Goal: Information Seeking & Learning: Check status

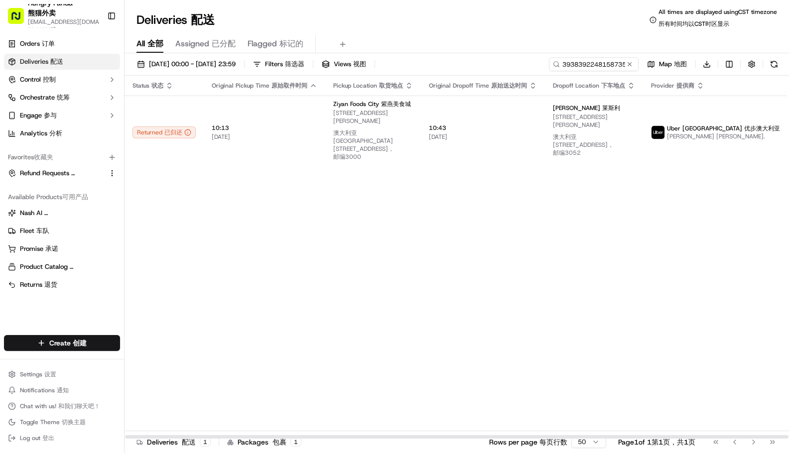
click at [584, 66] on input "3938392248158735121915" at bounding box center [594, 64] width 90 height 14
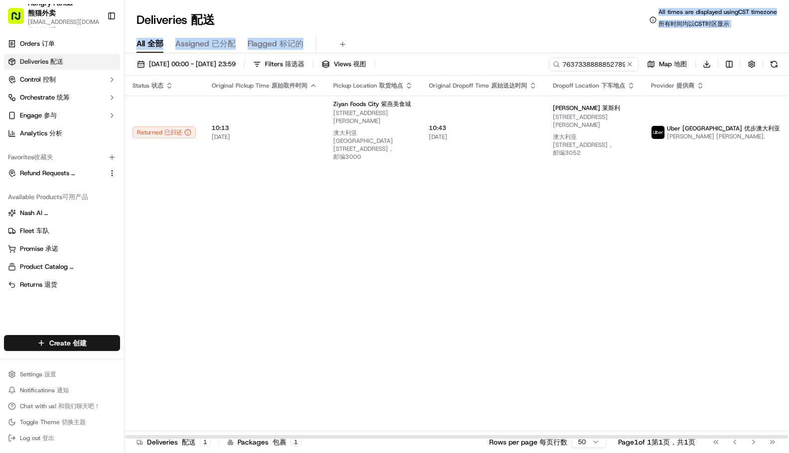
click at [488, 31] on div "Deliveries Deliveries 配送 All times are displayed using CST timezone All times a…" at bounding box center [457, 226] width 664 height 453
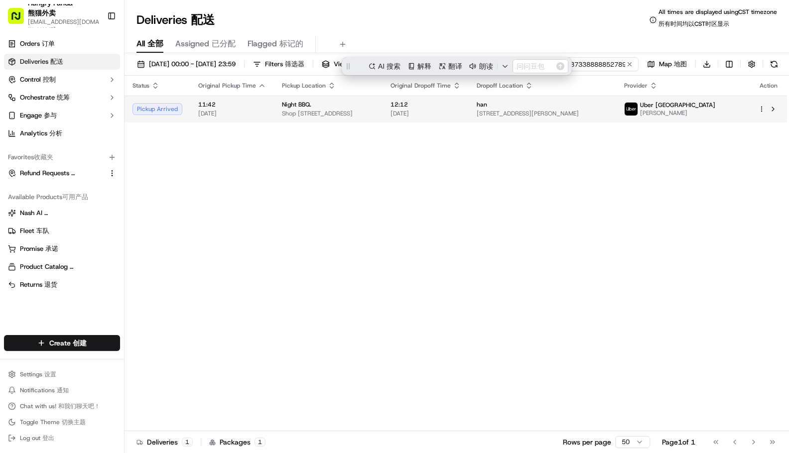
click at [375, 105] on div "Night BBQ." at bounding box center [328, 105] width 93 height 8
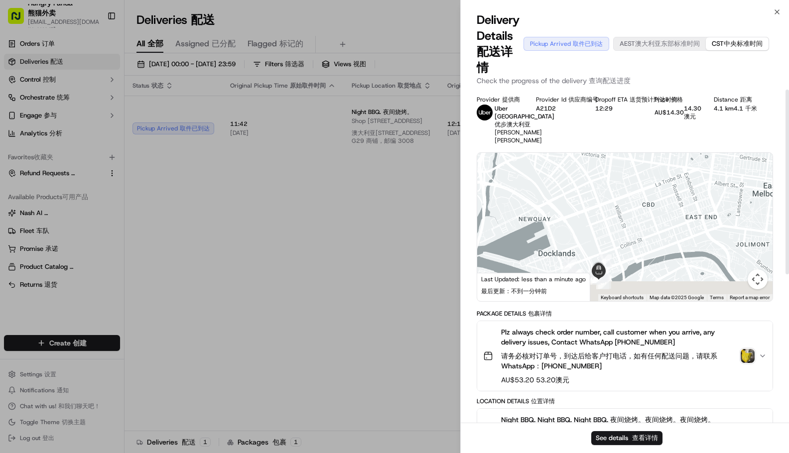
drag, startPoint x: 637, startPoint y: 219, endPoint x: 623, endPoint y: 170, distance: 51.2
click at [623, 170] on div at bounding box center [624, 227] width 295 height 148
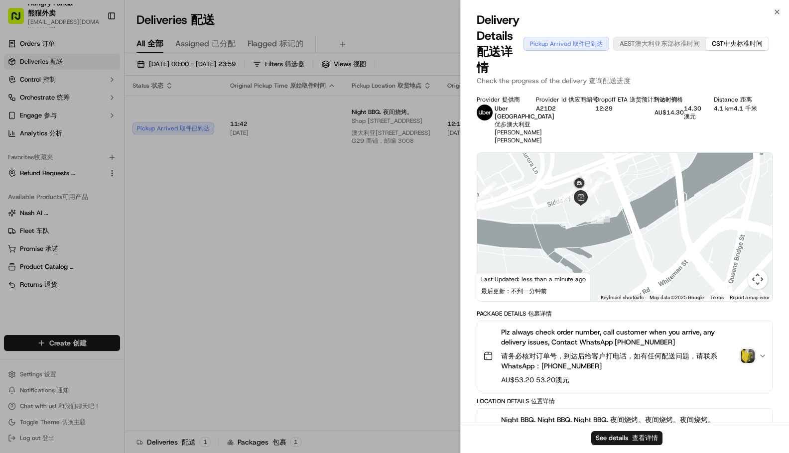
drag, startPoint x: 583, startPoint y: 214, endPoint x: 591, endPoint y: 228, distance: 16.1
click at [591, 228] on div at bounding box center [624, 227] width 295 height 148
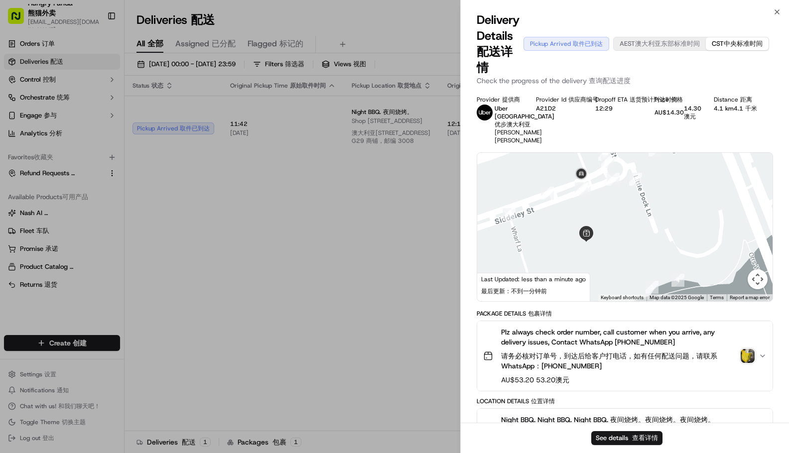
drag, startPoint x: 610, startPoint y: 219, endPoint x: 617, endPoint y: 237, distance: 18.8
click at [617, 237] on div at bounding box center [624, 227] width 295 height 148
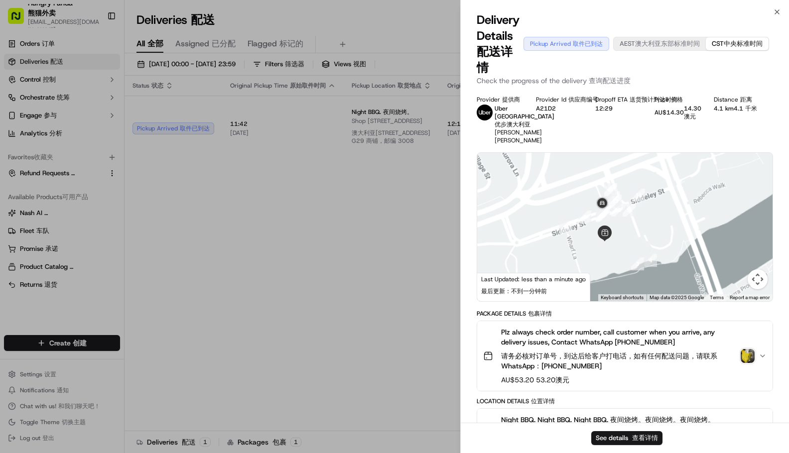
click at [623, 223] on div at bounding box center [624, 227] width 295 height 148
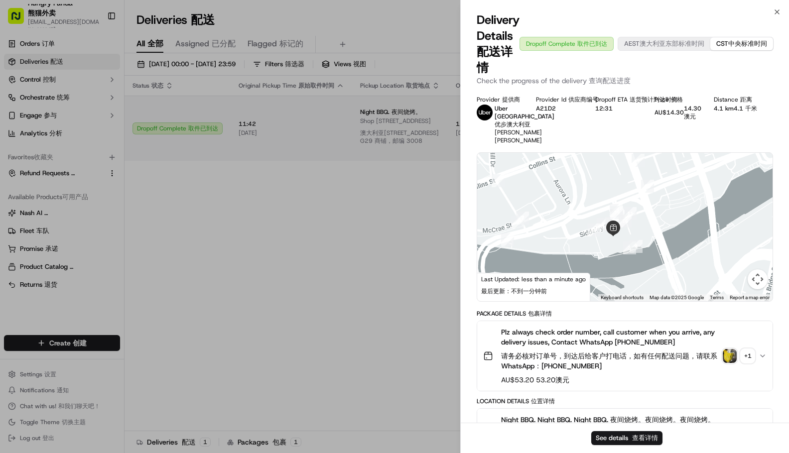
drag, startPoint x: 332, startPoint y: 208, endPoint x: 395, endPoint y: 172, distance: 73.0
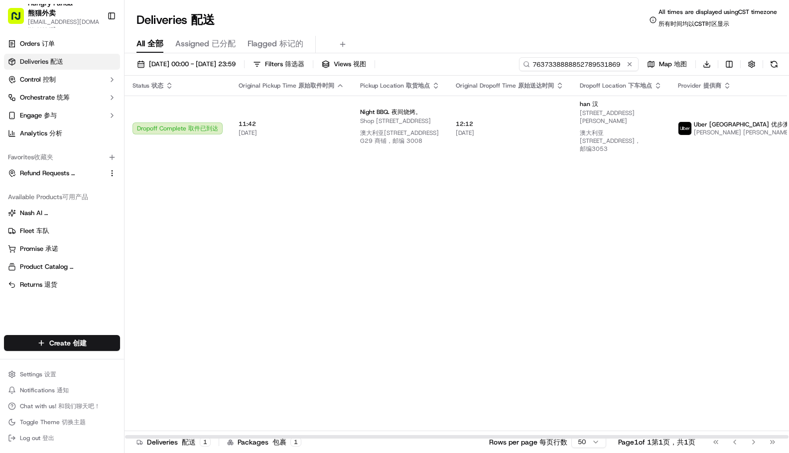
click at [604, 61] on input "7637338888852789531869" at bounding box center [579, 64] width 120 height 14
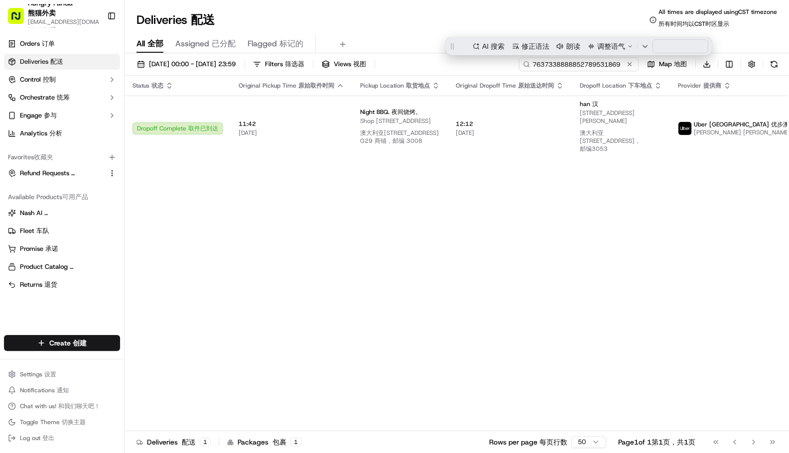
paste input "56363263481527146565"
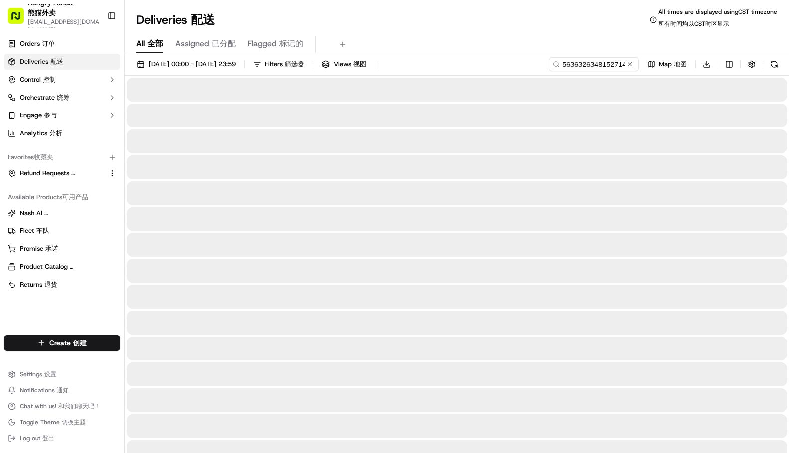
click at [515, 31] on div "Deliveries Deliveries 配送 All times are displayed using CST timezone All times a…" at bounding box center [457, 20] width 664 height 24
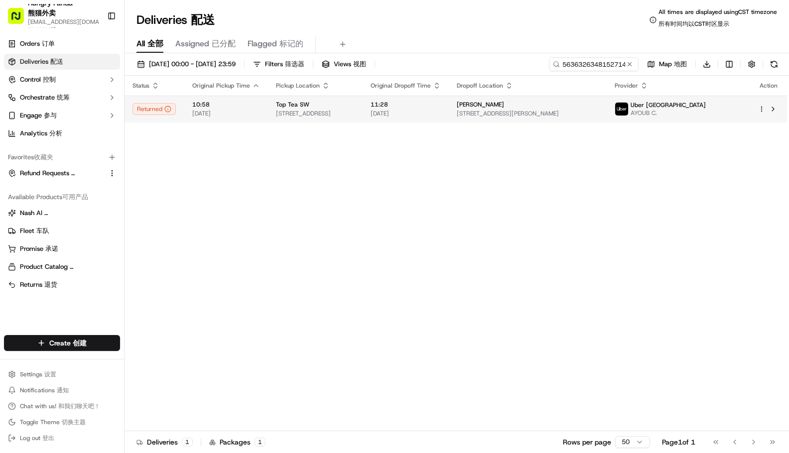
click at [441, 110] on span "[DATE]" at bounding box center [406, 114] width 70 height 8
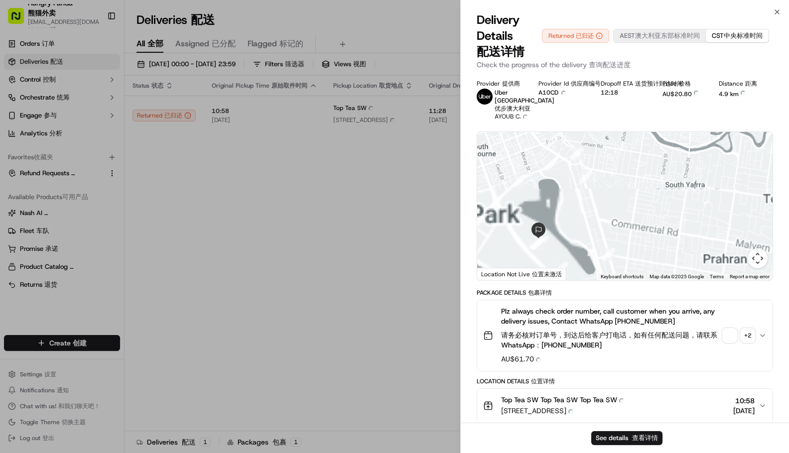
drag, startPoint x: 665, startPoint y: 178, endPoint x: 607, endPoint y: 124, distance: 79.3
click at [611, 108] on div "Provider Provider 提供商 Uber [GEOGRAPHIC_DATA] [GEOGRAPHIC_DATA] [GEOGRAPHIC_DATA…" at bounding box center [625, 416] width 296 height 672
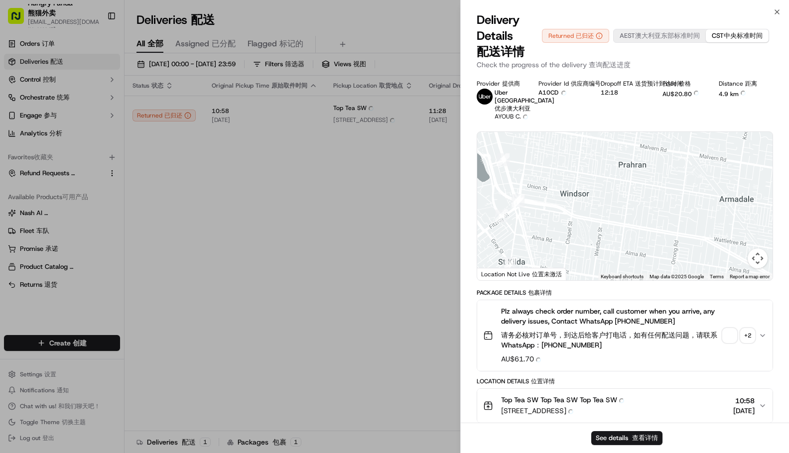
drag, startPoint x: 610, startPoint y: 199, endPoint x: 698, endPoint y: 143, distance: 104.1
click at [700, 145] on div "Provider Provider 提供商 Uber [GEOGRAPHIC_DATA] [GEOGRAPHIC_DATA] [GEOGRAPHIC_DATA…" at bounding box center [625, 416] width 296 height 672
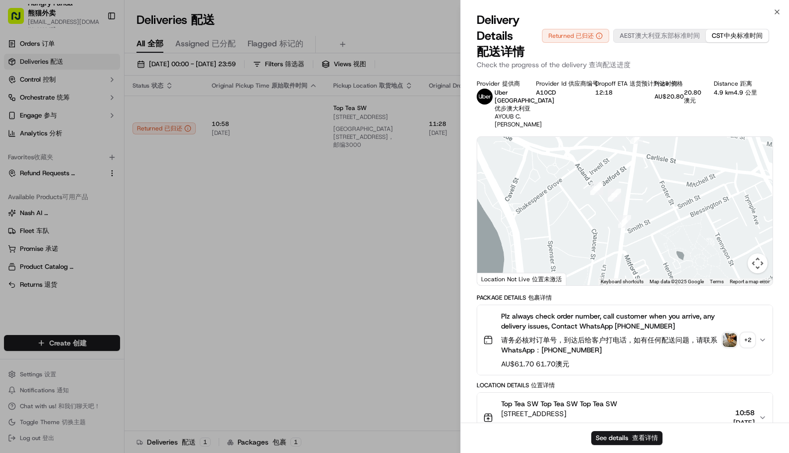
click at [634, 258] on div at bounding box center [624, 211] width 295 height 148
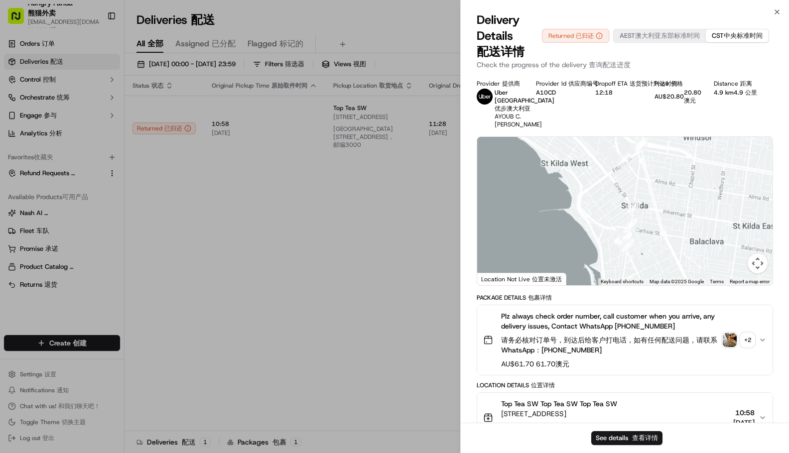
drag, startPoint x: 680, startPoint y: 219, endPoint x: 620, endPoint y: 235, distance: 62.5
click at [627, 236] on div at bounding box center [624, 211] width 295 height 148
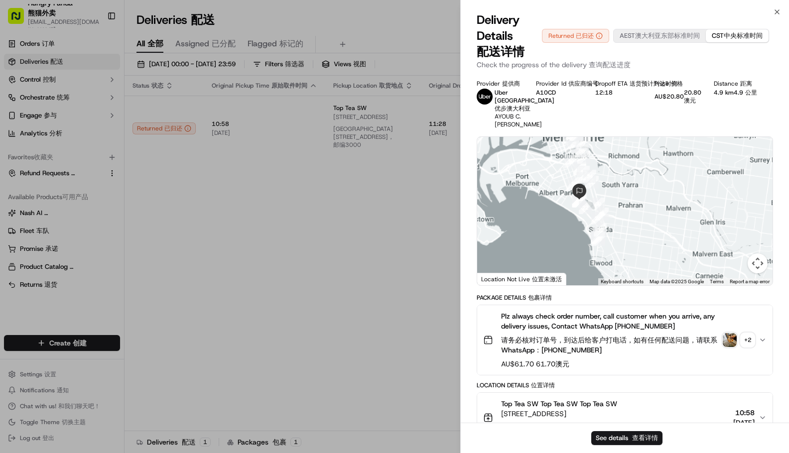
drag, startPoint x: 645, startPoint y: 221, endPoint x: 642, endPoint y: 232, distance: 11.4
click at [651, 232] on div at bounding box center [624, 211] width 295 height 148
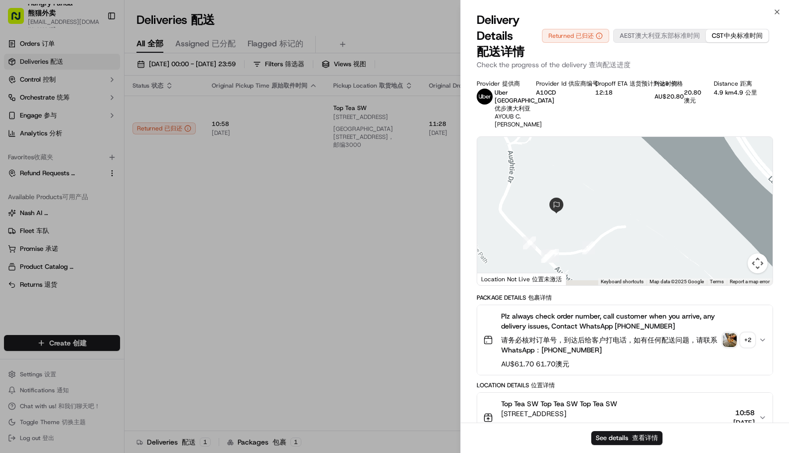
drag, startPoint x: 581, startPoint y: 225, endPoint x: 589, endPoint y: 216, distance: 11.3
click at [589, 216] on div at bounding box center [624, 211] width 295 height 148
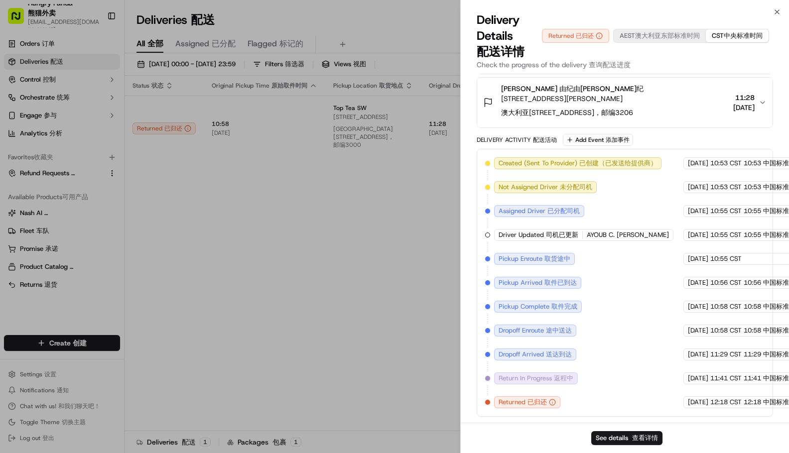
click at [683, 137] on div "Delivery Activity Delivery Activity 配送活动 Add Event Add Event 添加事件" at bounding box center [625, 140] width 296 height 12
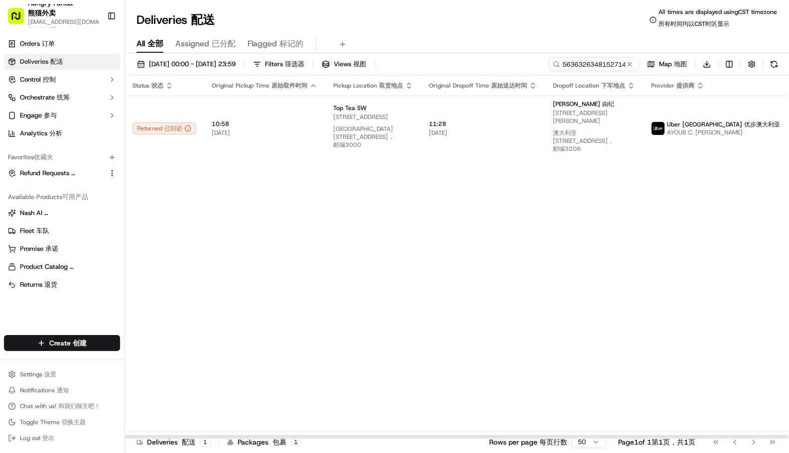
click at [626, 258] on div "Status Status 状态 Original Pickup Time Original Pickup Time 原始取件时间 Pickup Locati…" at bounding box center [479, 258] width 709 height 364
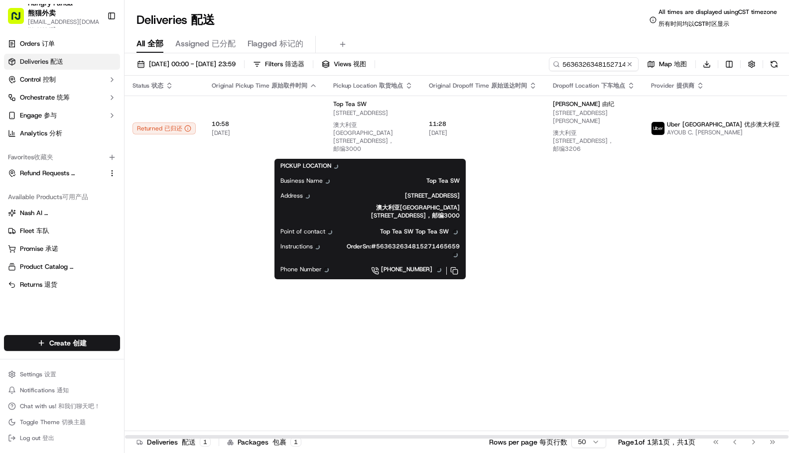
drag, startPoint x: 678, startPoint y: 292, endPoint x: 597, endPoint y: 183, distance: 135.7
click at [678, 292] on div "Status Status 状态 Original Pickup Time Original Pickup Time 原始取件时间 Pickup Locati…" at bounding box center [479, 258] width 709 height 364
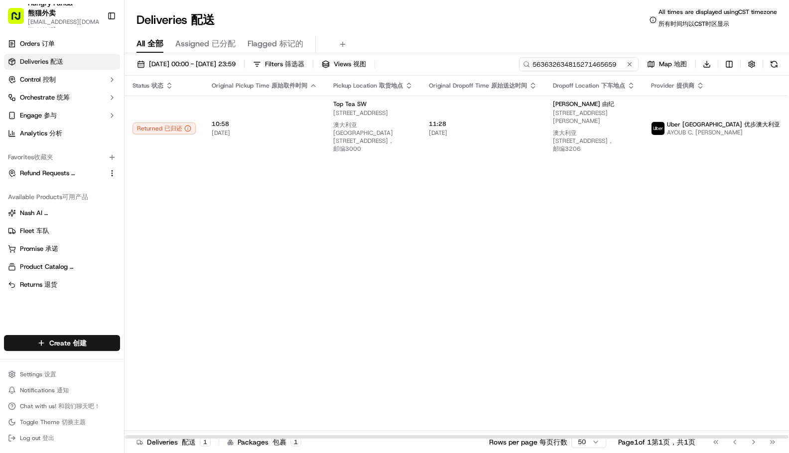
click at [607, 62] on input "563632634815271465659" at bounding box center [579, 64] width 120 height 14
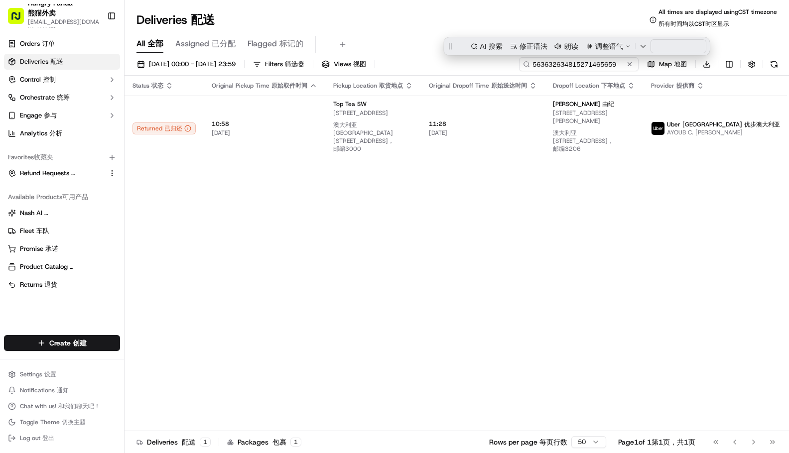
paste input "435355198559791481055"
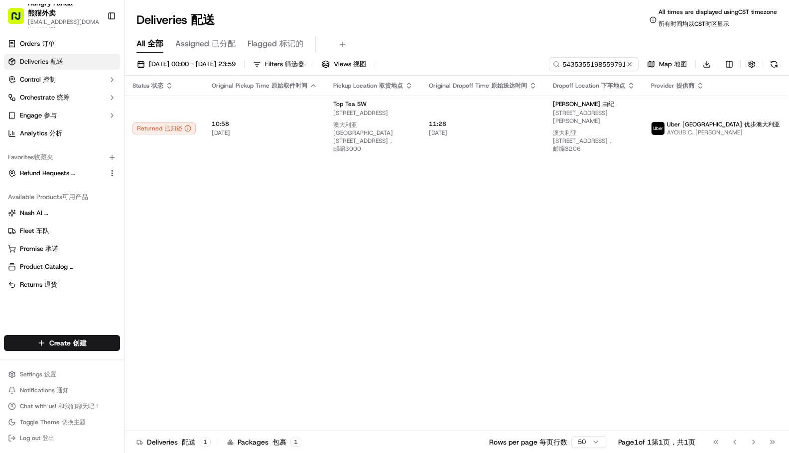
click at [473, 44] on div "All All 全部 Assigned Assigned 已分配 Flagged Flagged 标记的" at bounding box center [457, 44] width 664 height 17
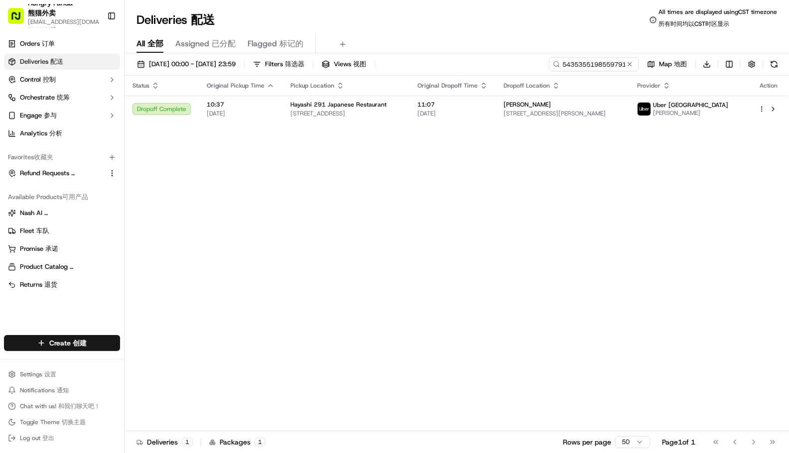
click at [438, 123] on div "Status Original Pickup Time Pickup Location Original Dropoff Time Dropoff Locat…" at bounding box center [456, 258] width 662 height 364
click at [409, 109] on td "Hayashi 291 Japanese Restaurant [STREET_ADDRESS]" at bounding box center [345, 109] width 127 height 27
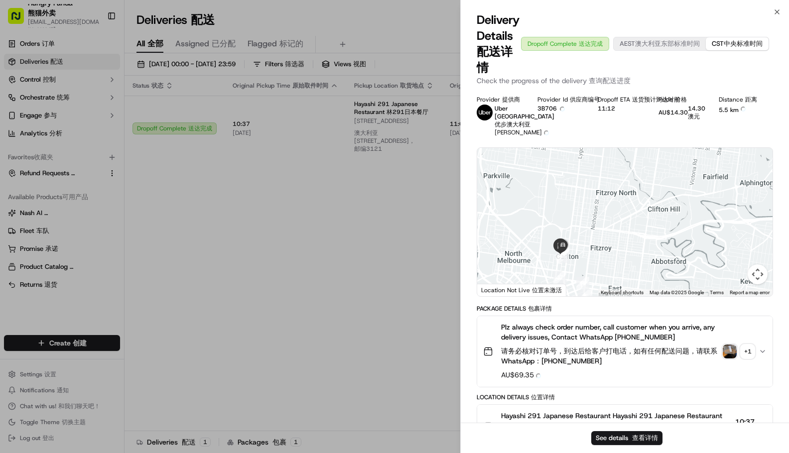
drag, startPoint x: 590, startPoint y: 242, endPoint x: 585, endPoint y: 211, distance: 31.3
click at [585, 210] on div at bounding box center [624, 222] width 295 height 148
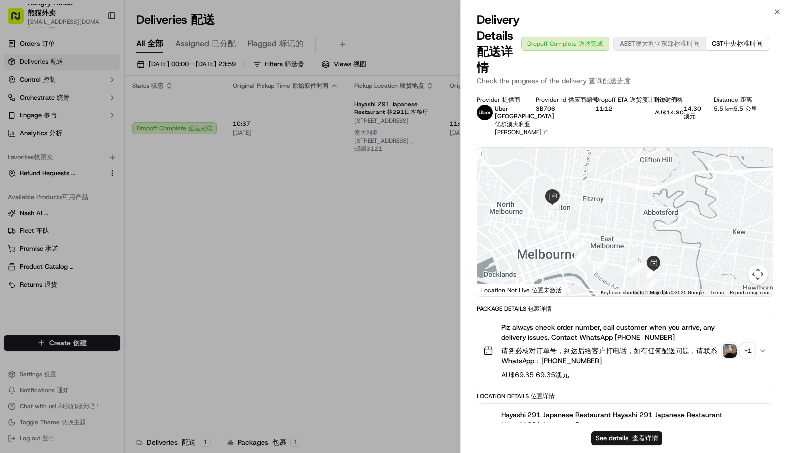
click at [732, 358] on img "button" at bounding box center [730, 351] width 14 height 14
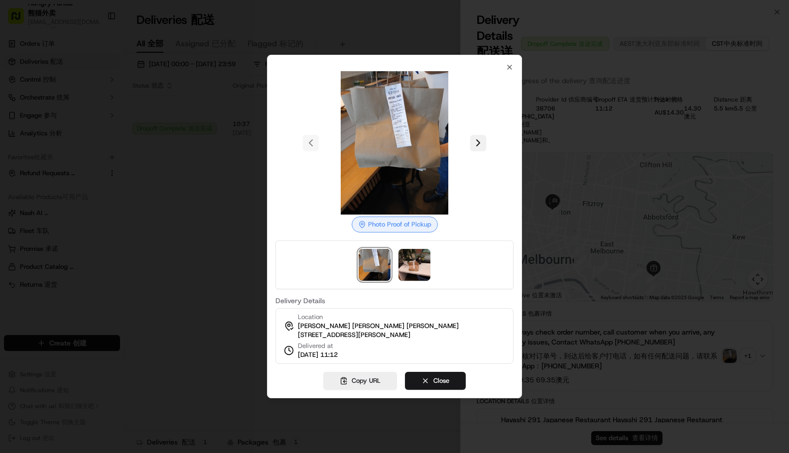
click at [477, 139] on button at bounding box center [478, 143] width 16 height 16
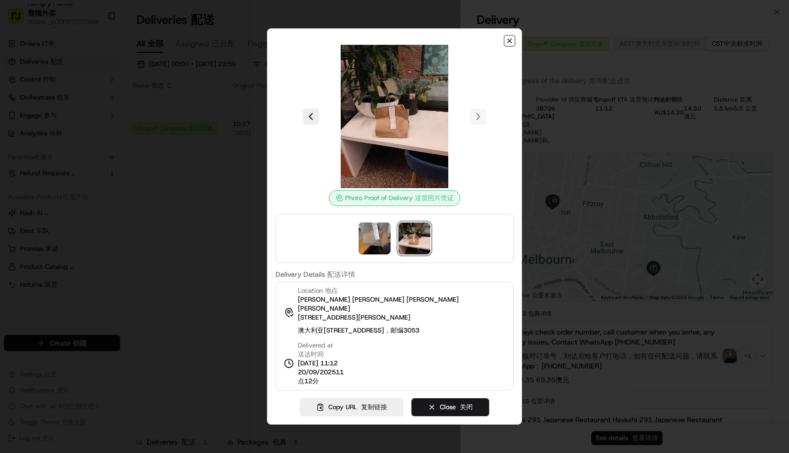
click at [508, 40] on icon "button" at bounding box center [510, 41] width 8 height 8
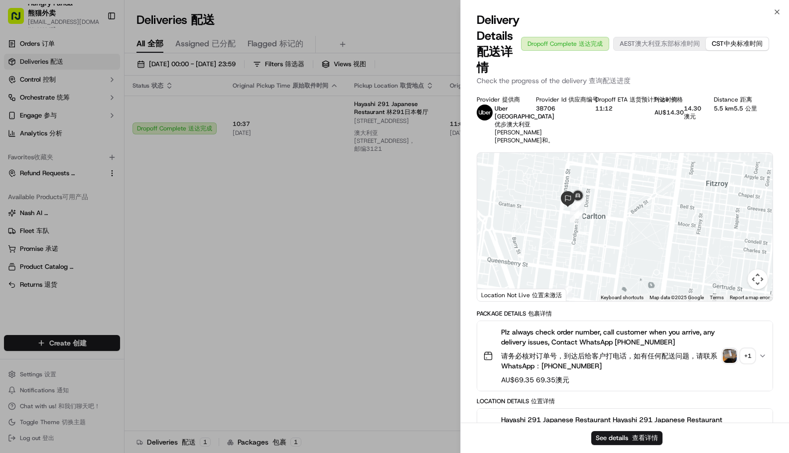
drag, startPoint x: 546, startPoint y: 235, endPoint x: 590, endPoint y: 255, distance: 47.9
click at [597, 263] on div at bounding box center [624, 227] width 295 height 148
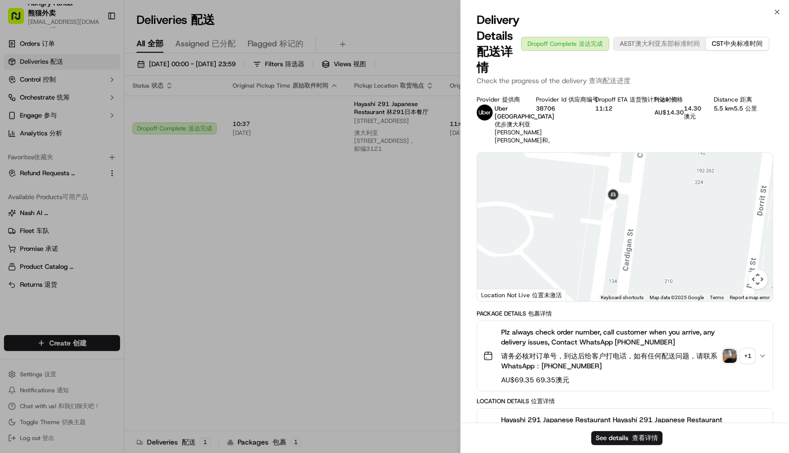
drag, startPoint x: 603, startPoint y: 251, endPoint x: 640, endPoint y: 240, distance: 38.9
click at [637, 240] on div at bounding box center [624, 227] width 295 height 148
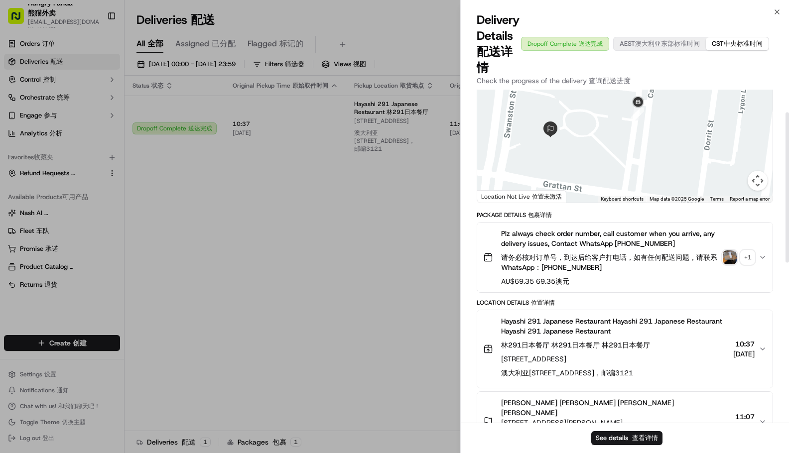
scroll to position [100, 0]
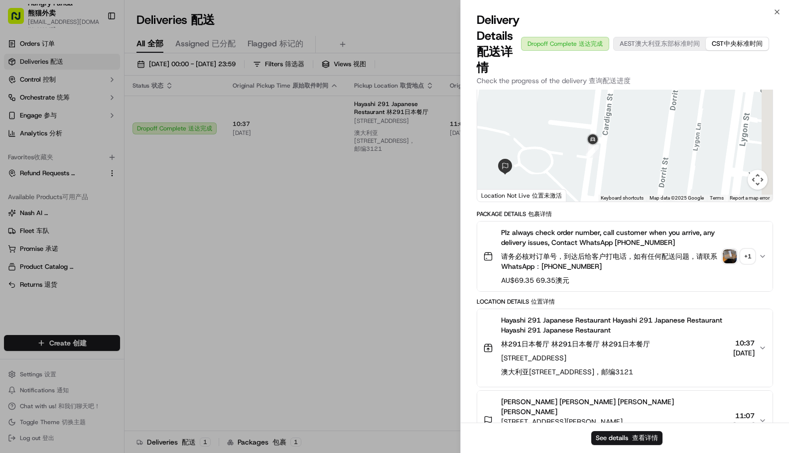
drag, startPoint x: 590, startPoint y: 188, endPoint x: 574, endPoint y: 200, distance: 19.6
click at [574, 202] on div at bounding box center [624, 127] width 295 height 148
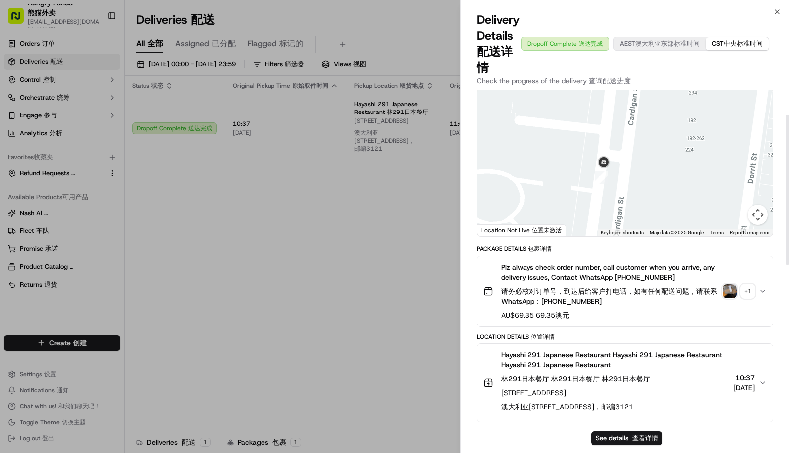
scroll to position [50, 0]
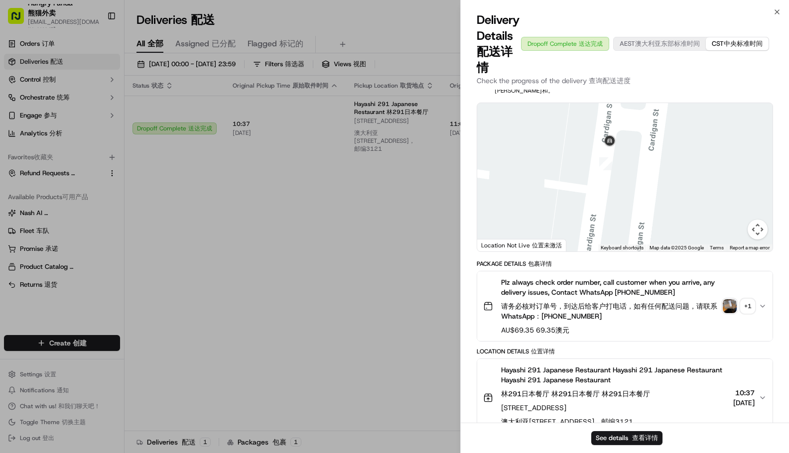
drag, startPoint x: 611, startPoint y: 217, endPoint x: 652, endPoint y: 182, distance: 54.1
click at [703, 166] on div at bounding box center [624, 177] width 295 height 148
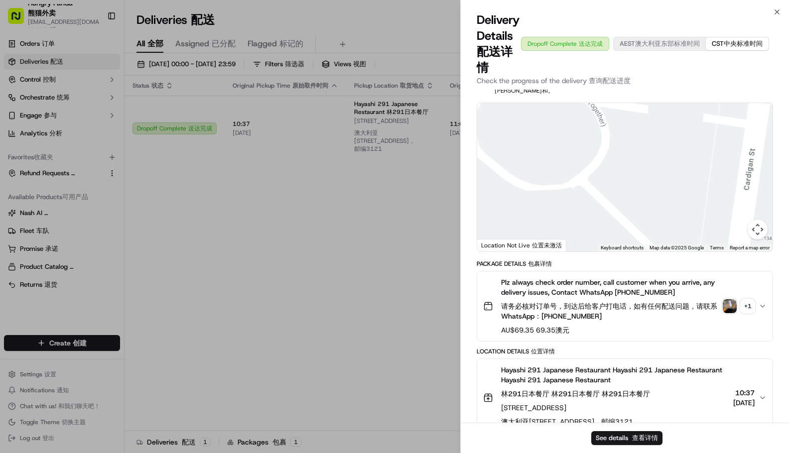
drag, startPoint x: 625, startPoint y: 190, endPoint x: 722, endPoint y: 192, distance: 96.7
click at [720, 194] on div at bounding box center [624, 177] width 295 height 148
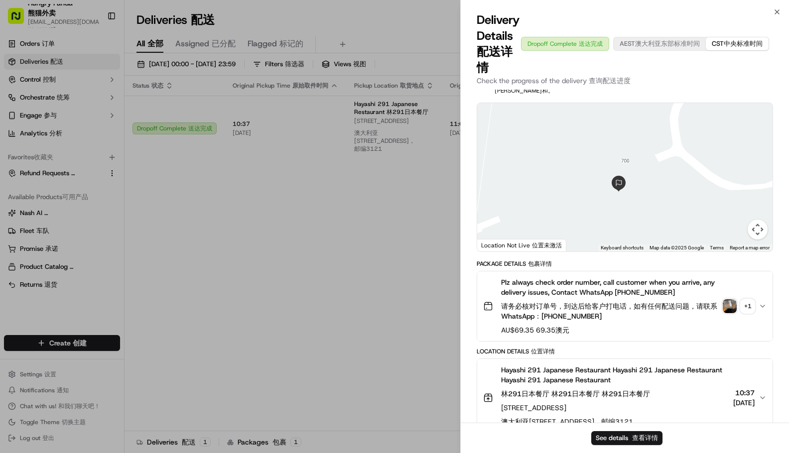
drag, startPoint x: 677, startPoint y: 184, endPoint x: 687, endPoint y: 182, distance: 10.8
click at [687, 182] on div at bounding box center [624, 177] width 295 height 148
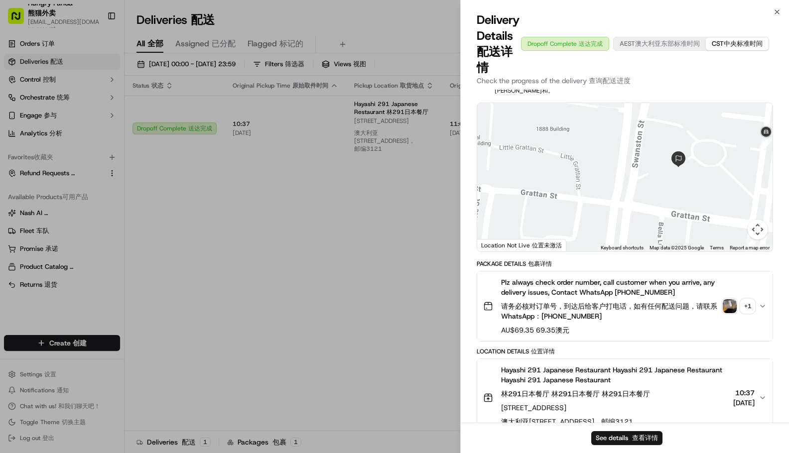
click at [634, 195] on div at bounding box center [624, 177] width 295 height 148
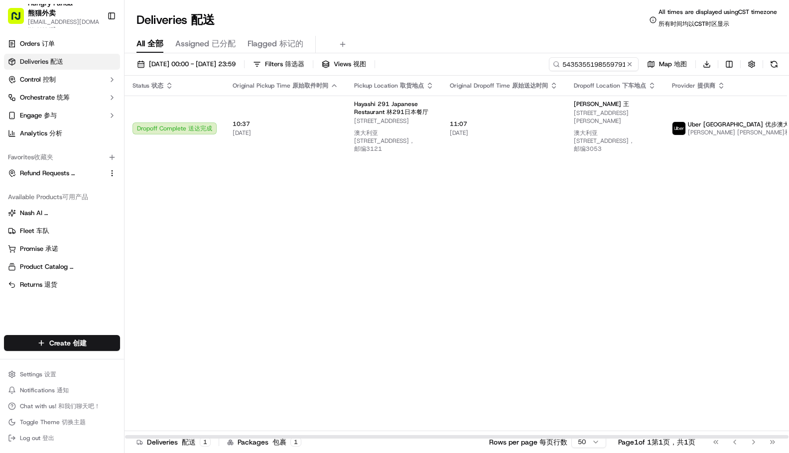
click at [391, 279] on div "Status Status 状态 Original Pickup Time Original Pickup Time 原始取件时间 Pickup Locati…" at bounding box center [490, 258] width 730 height 364
drag, startPoint x: 285, startPoint y: 326, endPoint x: 272, endPoint y: 331, distance: 13.6
click at [285, 327] on div "Status Status 状态 Original Pickup Time Original Pickup Time 原始取件时间 Pickup Locati…" at bounding box center [490, 258] width 730 height 364
click at [597, 62] on input "5435355198559791481055" at bounding box center [579, 64] width 120 height 14
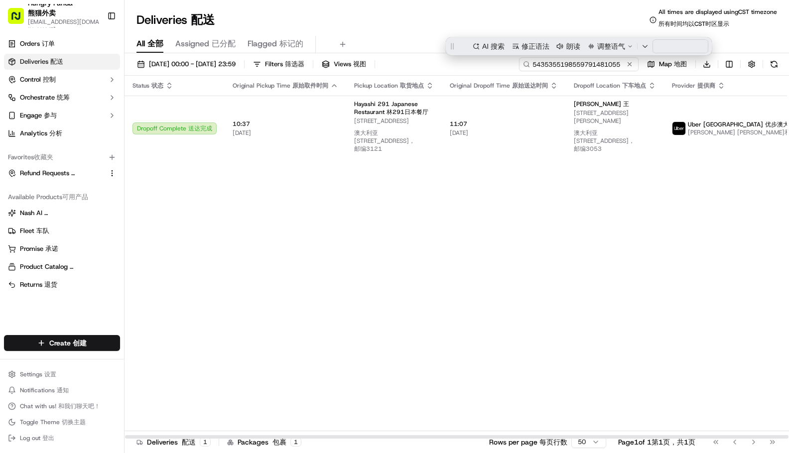
paste input "2242325798957717881890"
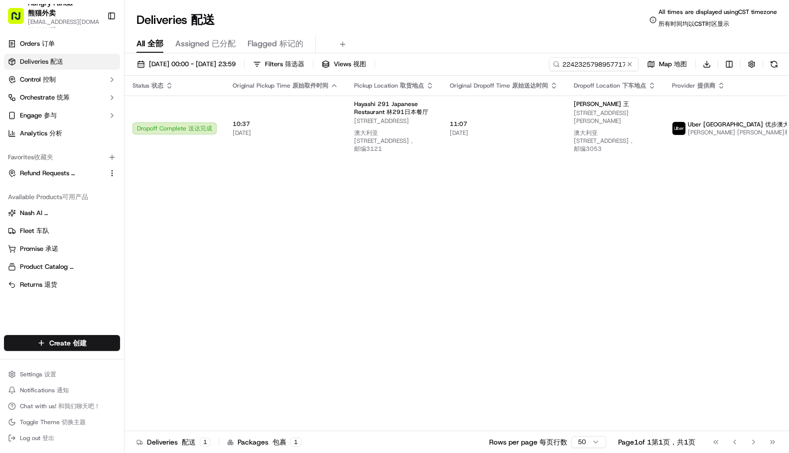
click at [476, 36] on div "All All 全部 Assigned Assigned 已分配 Flagged Flagged 标记的" at bounding box center [457, 44] width 664 height 17
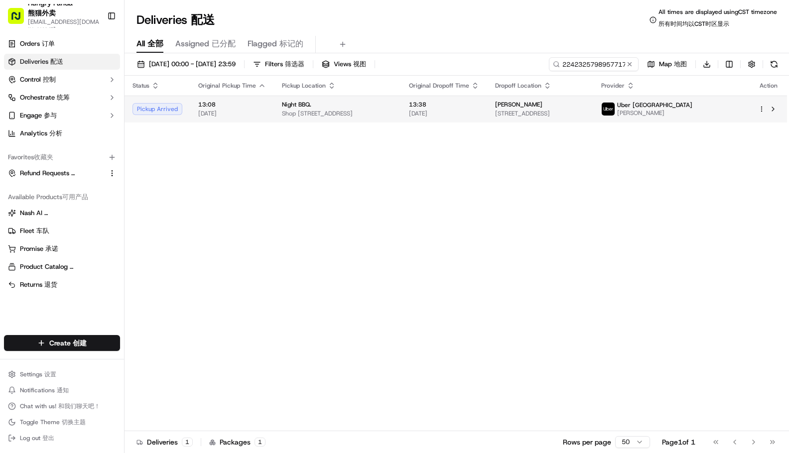
click at [393, 116] on span "Shop [STREET_ADDRESS]" at bounding box center [337, 114] width 111 height 8
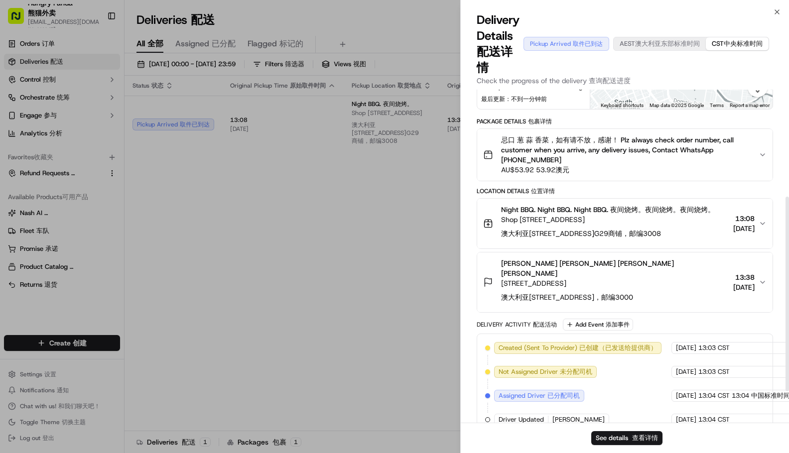
scroll to position [254, 0]
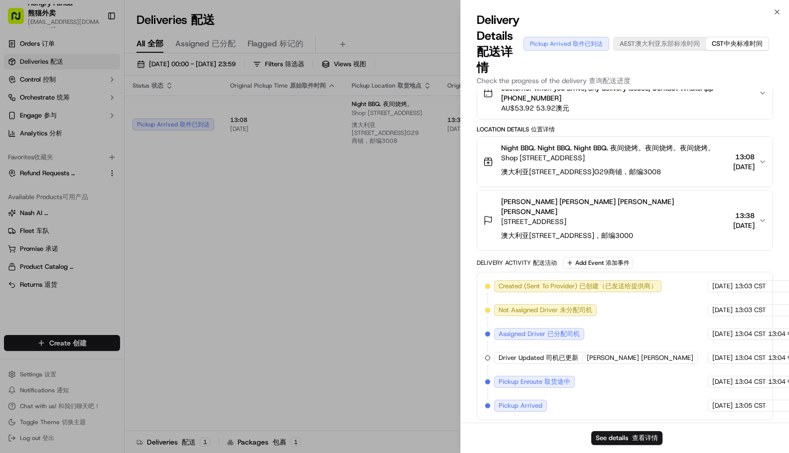
drag, startPoint x: 755, startPoint y: 174, endPoint x: 763, endPoint y: 174, distance: 7.5
click at [756, 174] on div "Night BBQ. Night BBQ. Night BBQ. Night BBQ. Night BBQ. Night BBQ. 夜间烧烤。夜间烧烤。夜间烧…" at bounding box center [620, 162] width 275 height 38
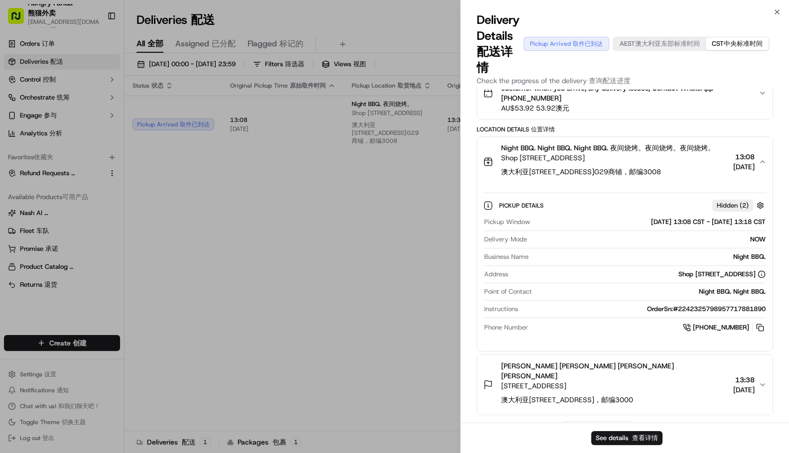
click at [764, 166] on icon "button" at bounding box center [763, 162] width 8 height 8
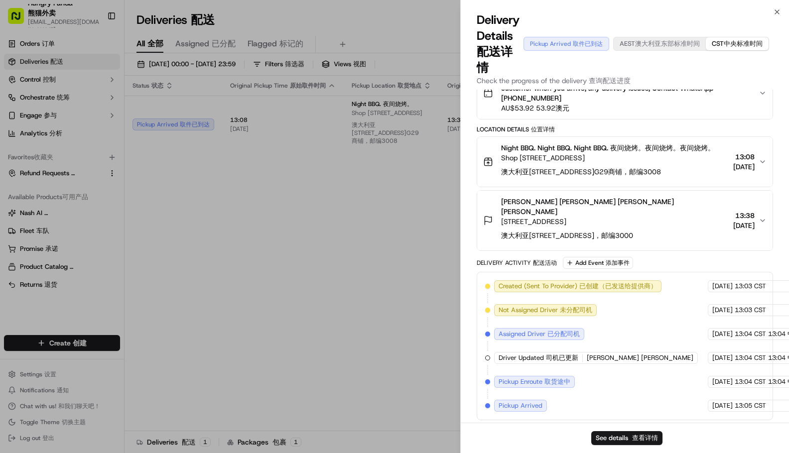
click at [764, 166] on icon "button" at bounding box center [763, 162] width 8 height 8
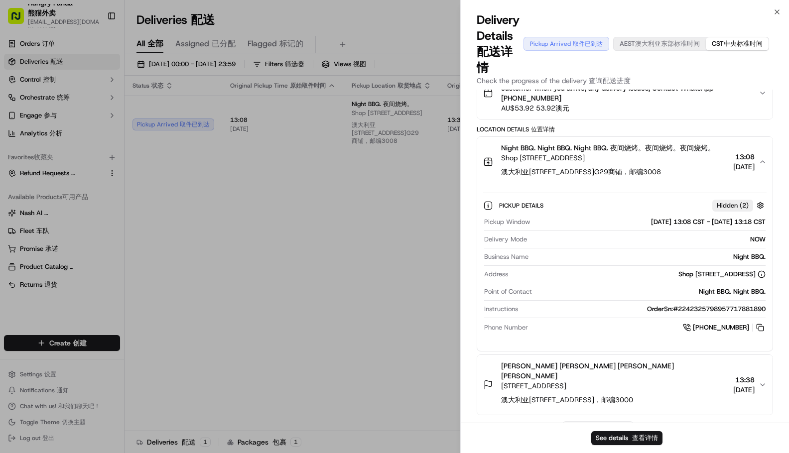
click at [726, 217] on div "Pickup Details Hidden ( 2 ) Pickup Window [DATE] 13:08 CST - [DATE] 13:18 CST D…" at bounding box center [624, 265] width 295 height 156
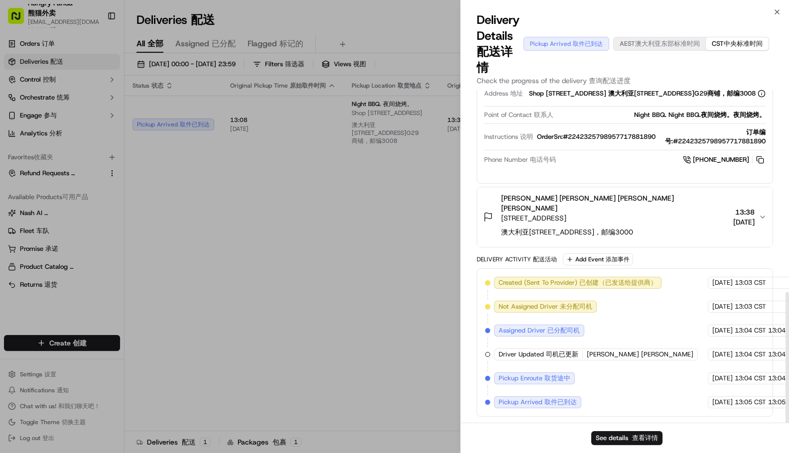
scroll to position [485, 0]
click at [473, 227] on div "Provider Provider 提供商 Uber [GEOGRAPHIC_DATA] Uber [GEOGRAPHIC_DATA] 优步澳大利亚 [PER…" at bounding box center [625, 28] width 328 height 789
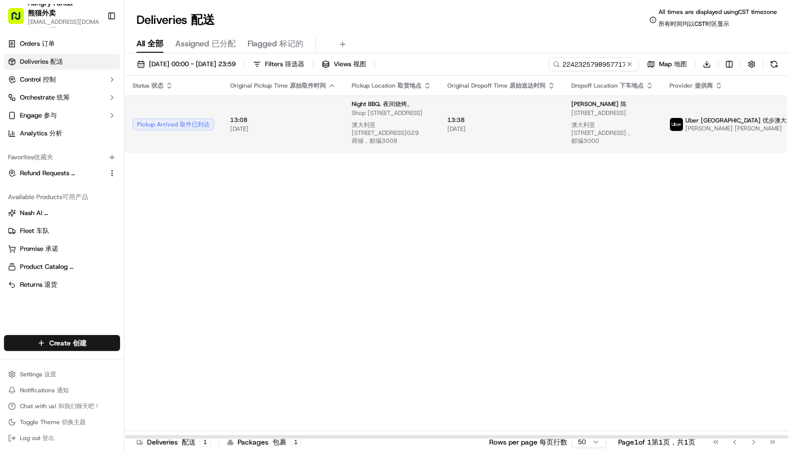
click at [439, 129] on td "13:38 13:38 [DATE] [DATE]" at bounding box center [501, 124] width 124 height 57
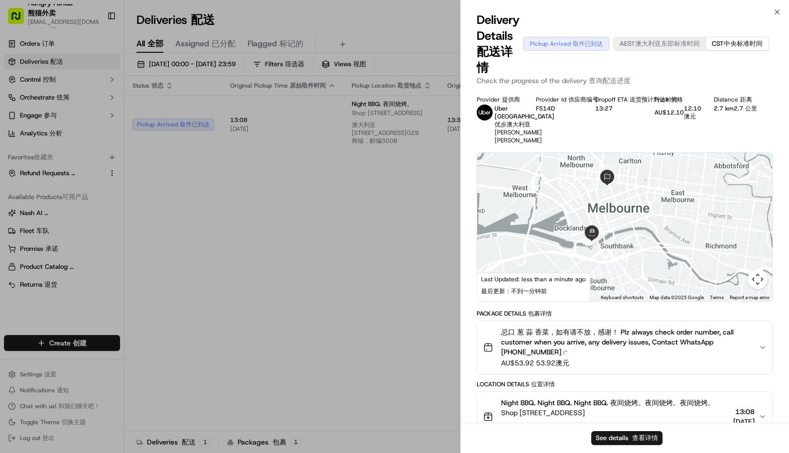
drag, startPoint x: 620, startPoint y: 225, endPoint x: 601, endPoint y: 216, distance: 20.9
click at [599, 183] on div at bounding box center [624, 227] width 295 height 148
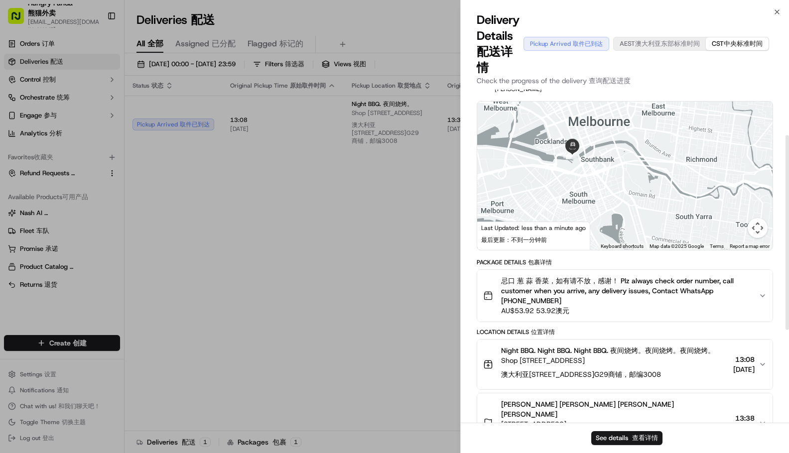
scroll to position [28, 0]
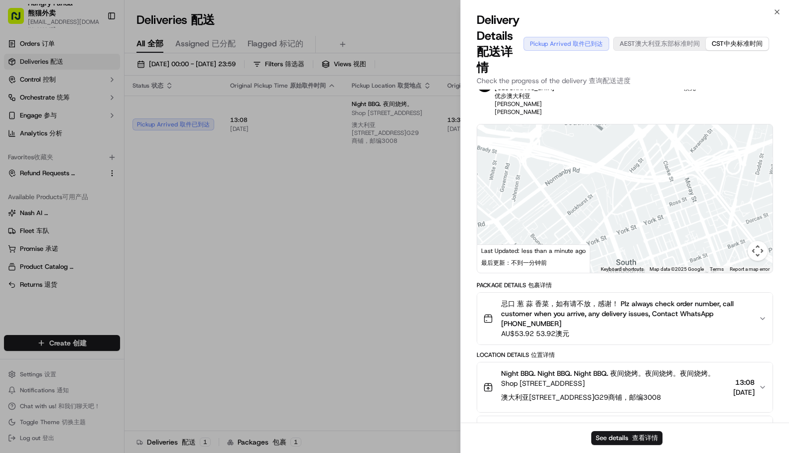
drag, startPoint x: 590, startPoint y: 194, endPoint x: 566, endPoint y: 240, distance: 51.9
click at [566, 240] on div at bounding box center [624, 199] width 295 height 148
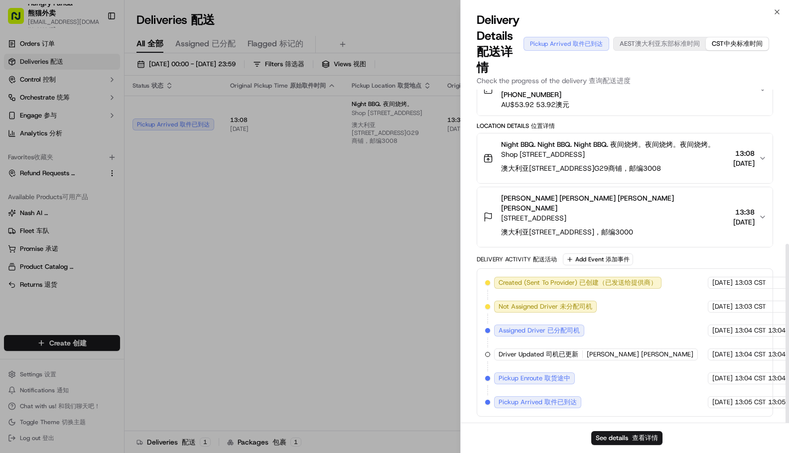
scroll to position [277, 0]
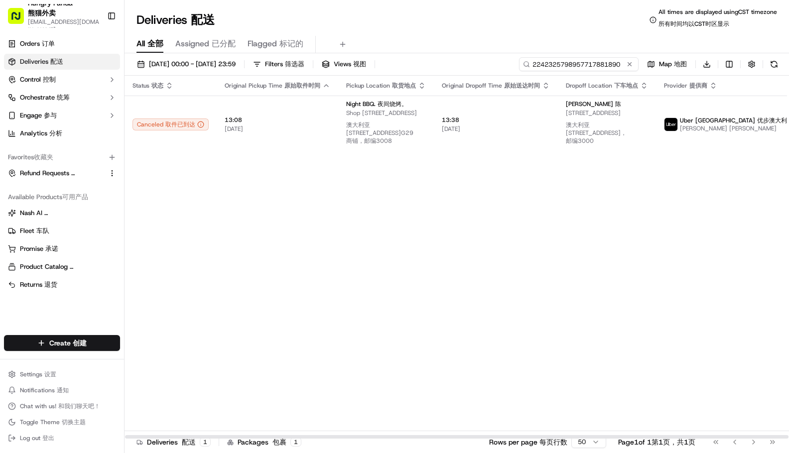
click at [583, 70] on input "2242325798957717881890" at bounding box center [579, 64] width 120 height 14
click at [583, 67] on input "2242325798957717881890" at bounding box center [579, 64] width 120 height 14
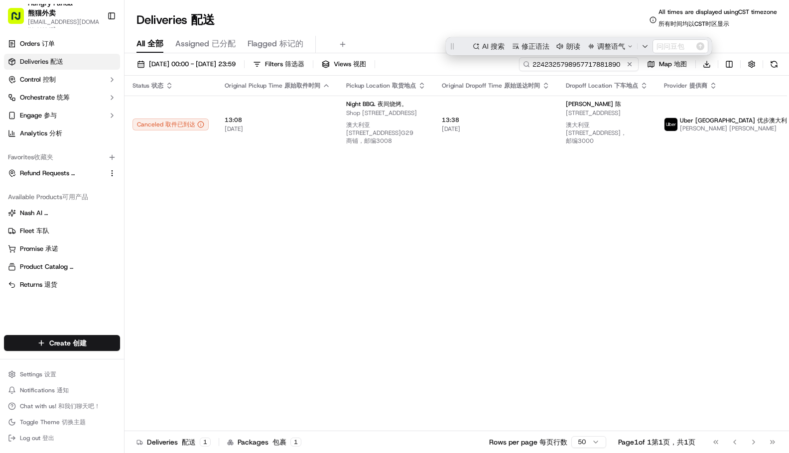
scroll to position [0, 0]
paste input "7636343598457782351862"
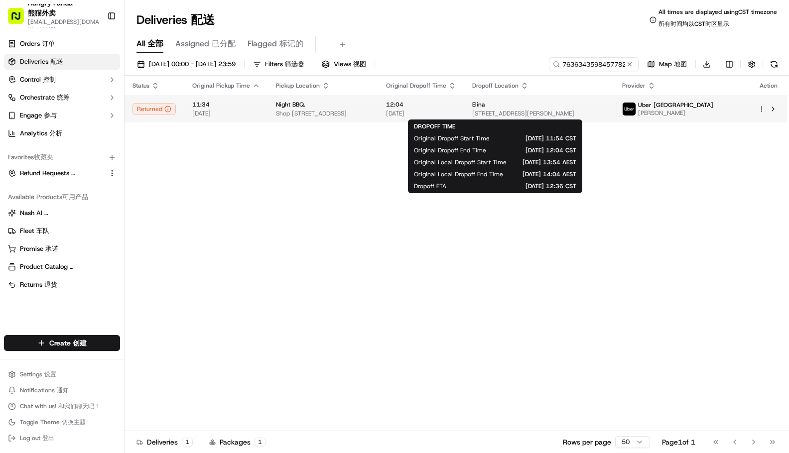
click at [456, 105] on span "12:04" at bounding box center [421, 105] width 70 height 8
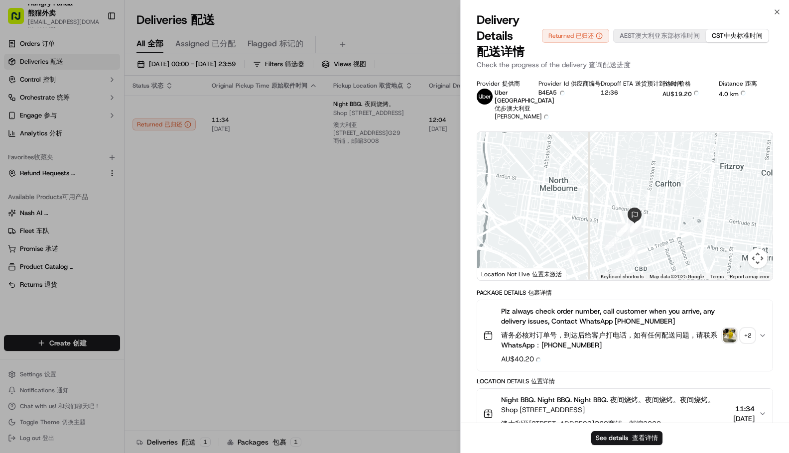
drag, startPoint x: 664, startPoint y: 226, endPoint x: 651, endPoint y: 130, distance: 96.5
click at [652, 130] on div "Provider Provider 提供商 Uber [GEOGRAPHIC_DATA] [GEOGRAPHIC_DATA] [GEOGRAPHIC_DATA…" at bounding box center [625, 423] width 296 height 686
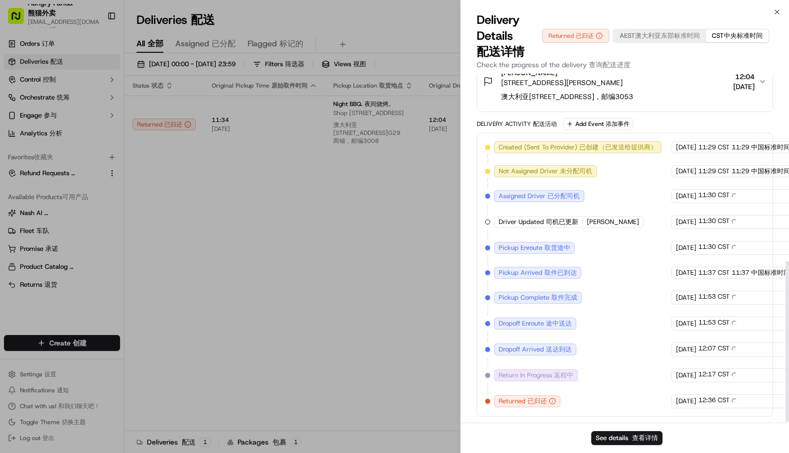
scroll to position [406, 0]
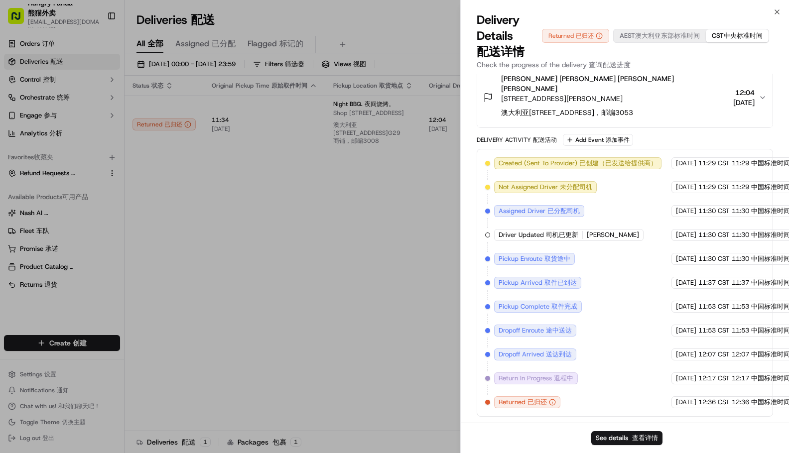
click at [683, 145] on div "Delivery Activity Delivery Activity 配送活动 Add Event Add Event 添加事件" at bounding box center [625, 140] width 296 height 12
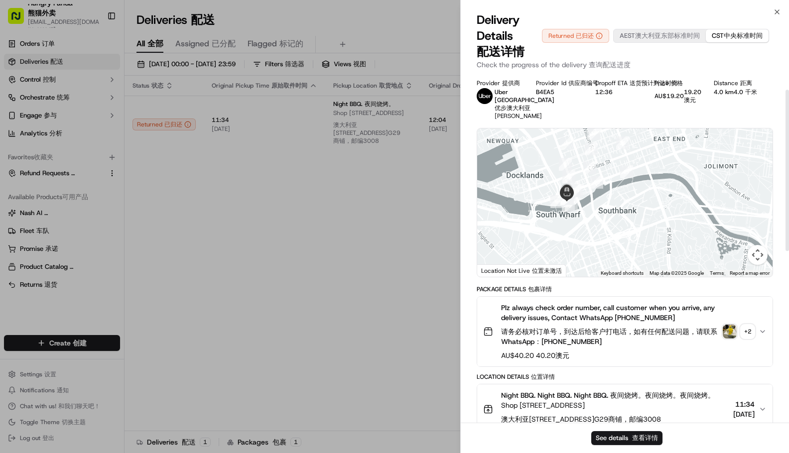
scroll to position [0, 0]
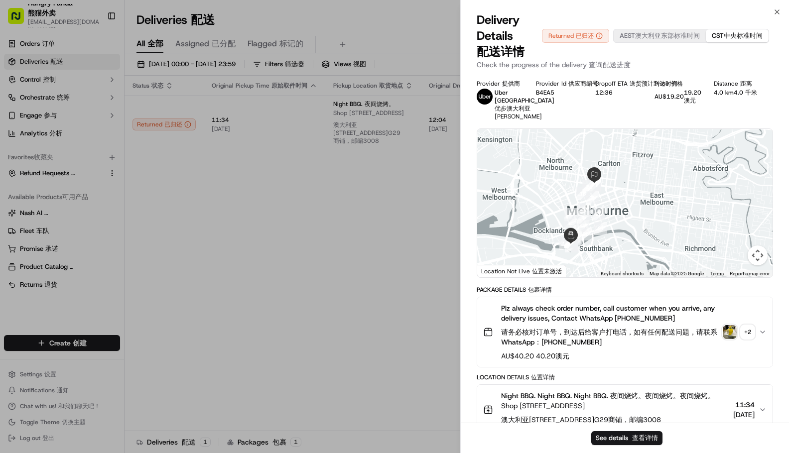
drag, startPoint x: 657, startPoint y: 200, endPoint x: 629, endPoint y: 249, distance: 56.2
click at [629, 249] on div at bounding box center [624, 203] width 295 height 148
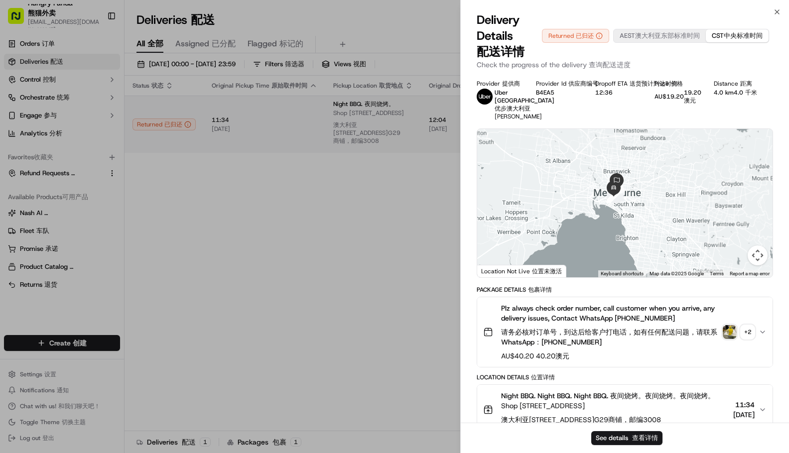
drag, startPoint x: 356, startPoint y: 220, endPoint x: 289, endPoint y: 159, distance: 90.6
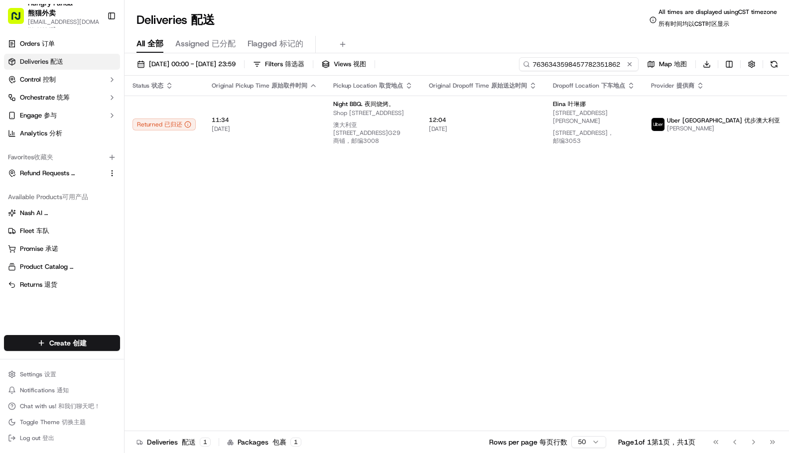
click at [588, 62] on input "7636343598457782351862" at bounding box center [579, 64] width 120 height 14
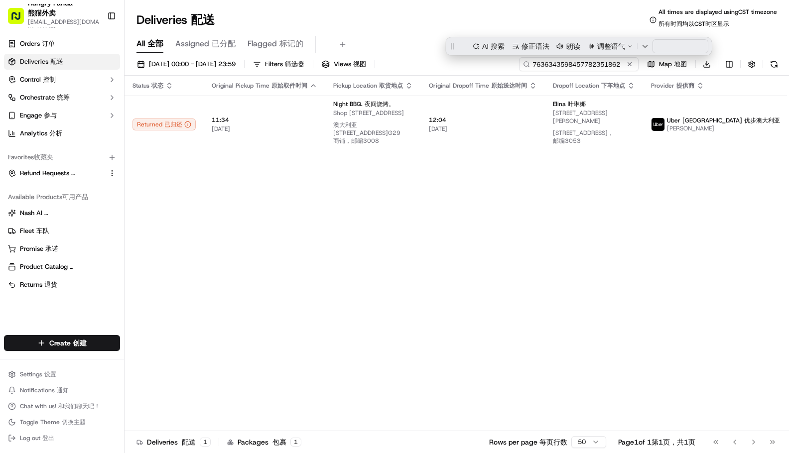
paste input "2242325798957717881890"
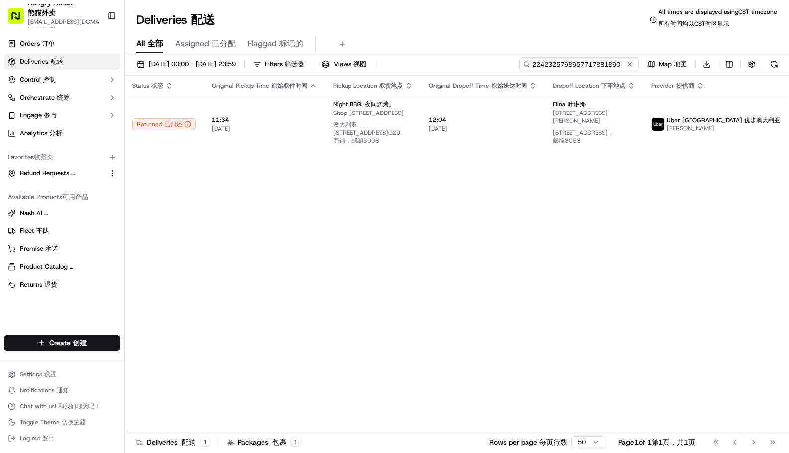
type input "2242325798957717881890"
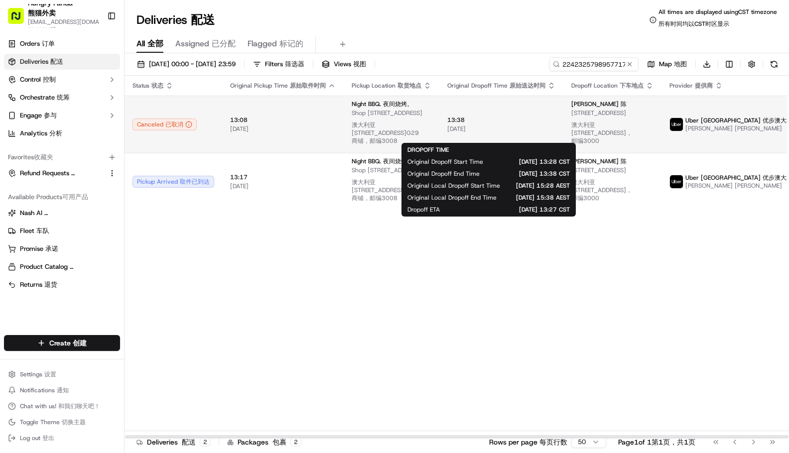
click at [529, 133] on span "[DATE] [DATE]" at bounding box center [501, 129] width 108 height 8
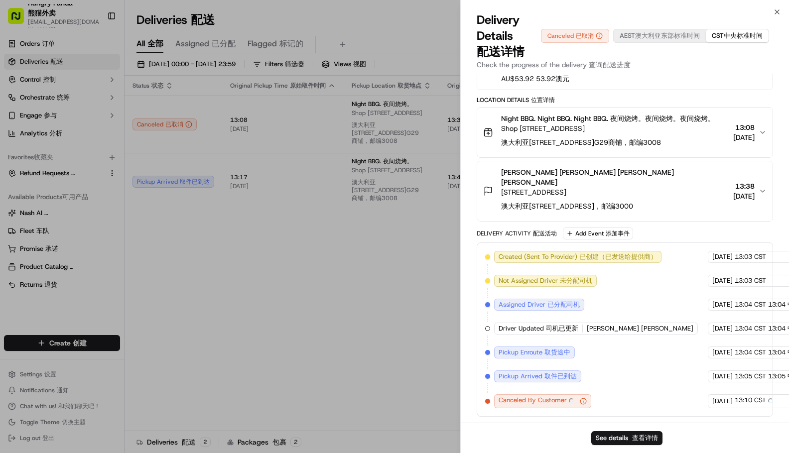
scroll to position [261, 0]
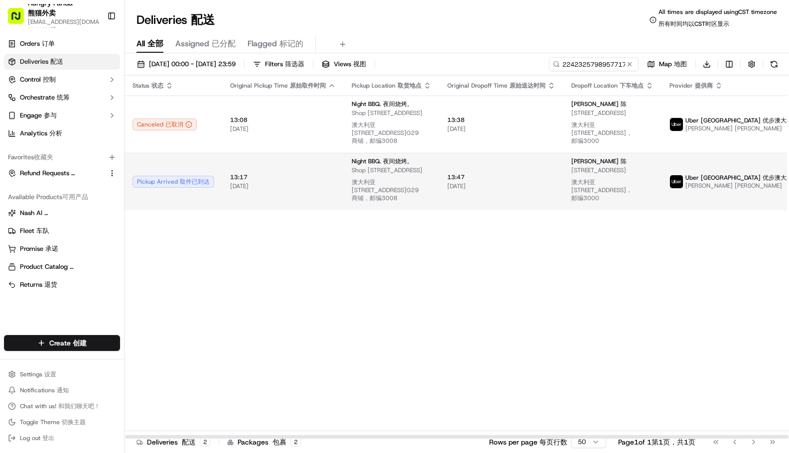
click at [417, 206] on span "Shop G29/[STREET_ADDRESS] Shop [STREET_ADDRESS][GEOGRAPHIC_DATA][STREET_ADDRESS…" at bounding box center [392, 186] width 80 height 40
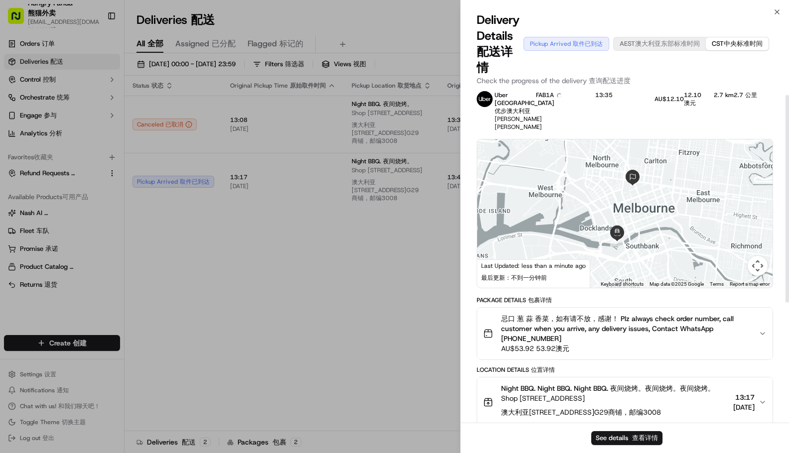
scroll to position [0, 0]
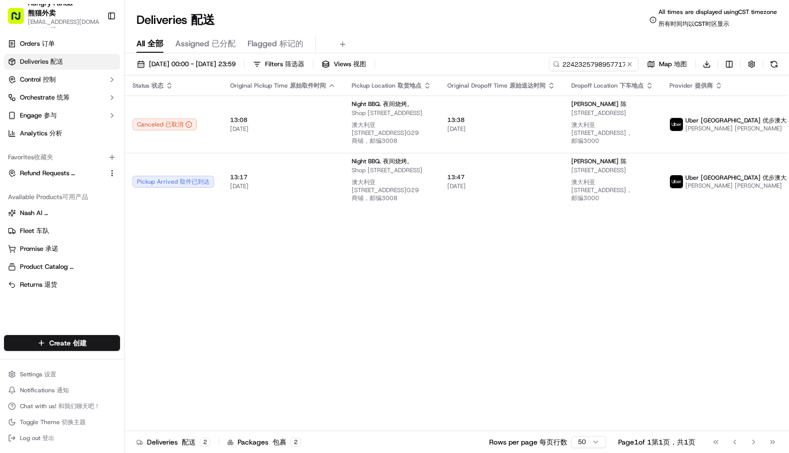
drag, startPoint x: 367, startPoint y: 310, endPoint x: 406, endPoint y: 266, distance: 58.6
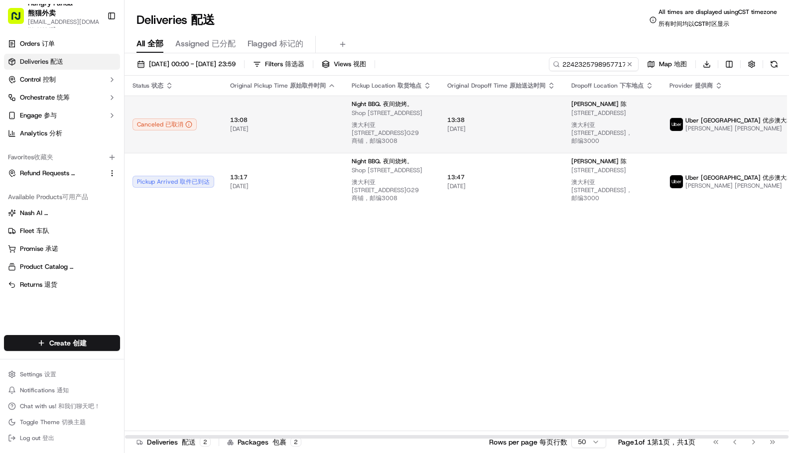
click at [448, 124] on span "13:38 13:38" at bounding box center [501, 120] width 108 height 8
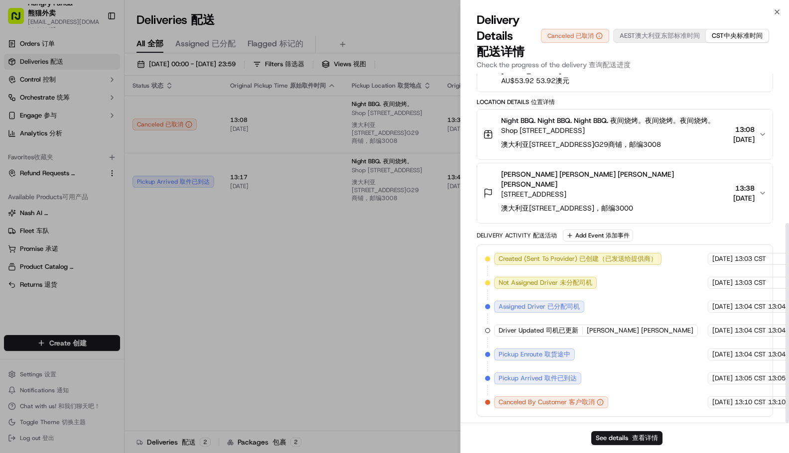
scroll to position [261, 0]
drag, startPoint x: 351, startPoint y: 303, endPoint x: 378, endPoint y: 265, distance: 46.7
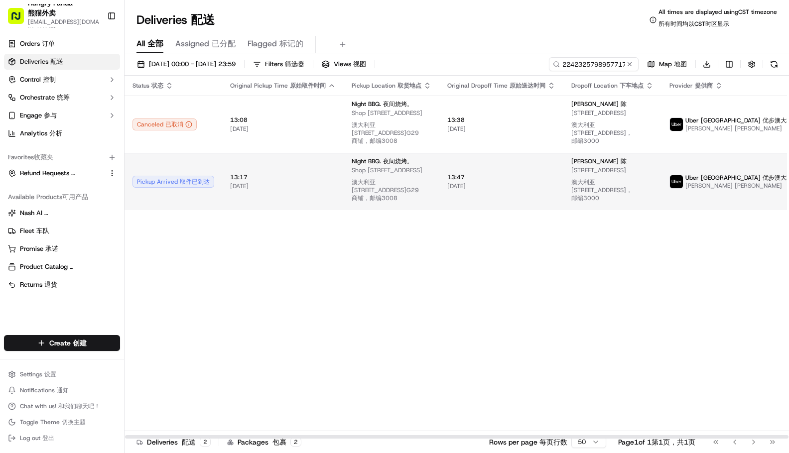
click at [385, 206] on span "Shop G29/[STREET_ADDRESS] Shop [STREET_ADDRESS][GEOGRAPHIC_DATA][STREET_ADDRESS…" at bounding box center [392, 186] width 80 height 40
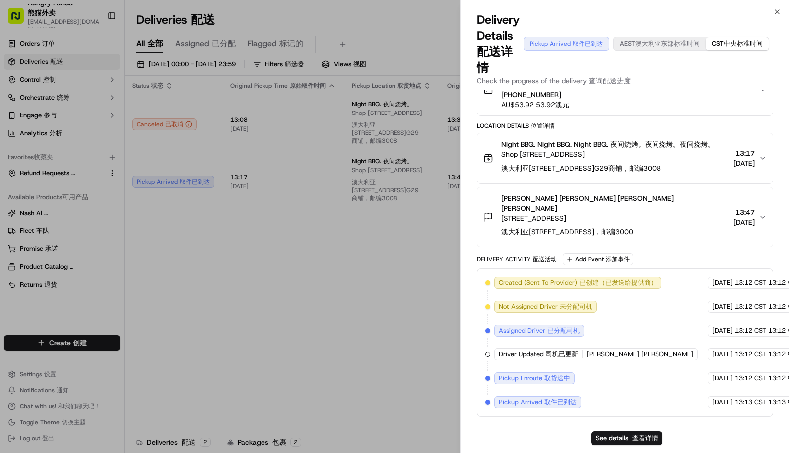
scroll to position [238, 0]
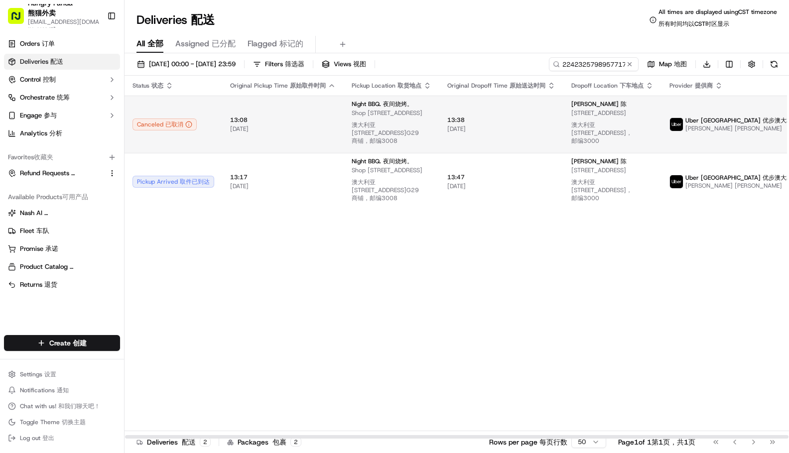
click at [432, 136] on td "Night BBQ. Night BBQ. 夜间烧烤。 [STREET_ADDRESS] Shop [STREET_ADDRESS][GEOGRAPHIC_D…" at bounding box center [392, 124] width 96 height 57
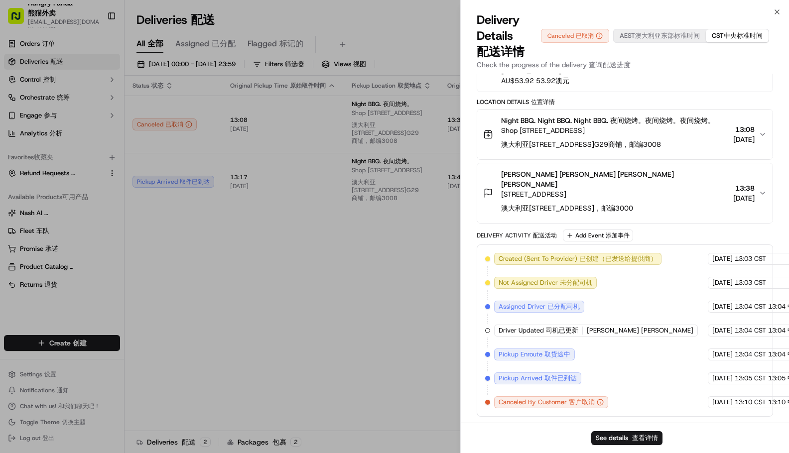
scroll to position [261, 0]
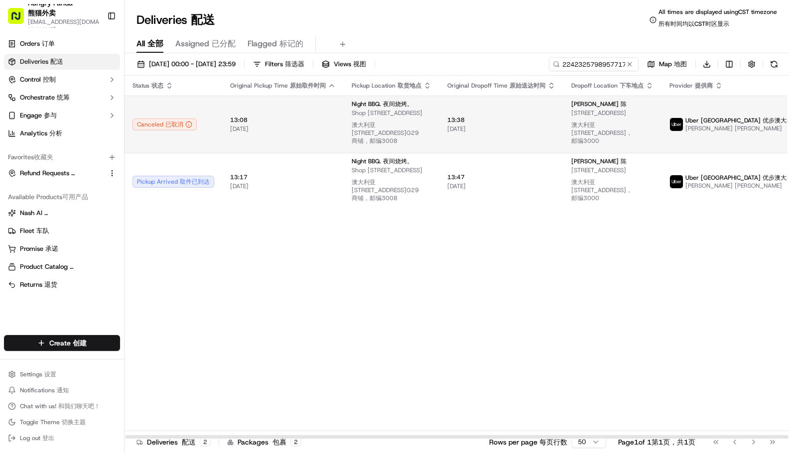
click at [404, 126] on span "Shop G29/[STREET_ADDRESS] Shop [STREET_ADDRESS][GEOGRAPHIC_DATA][STREET_ADDRESS…" at bounding box center [392, 129] width 80 height 40
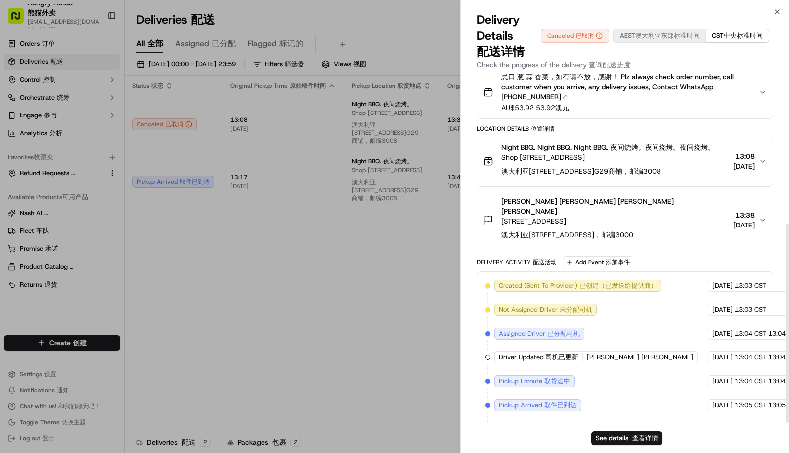
scroll to position [262, 0]
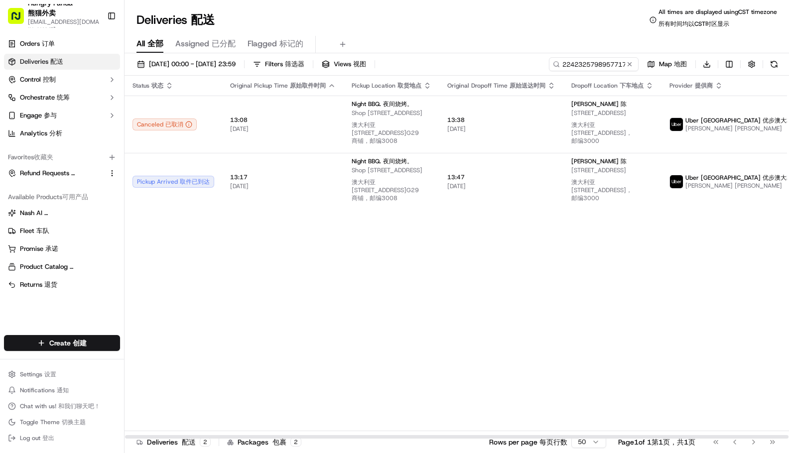
click at [709, 288] on div "Status Status 状态 Original Pickup Time Original Pickup Time 原始取件时间 Pickup Locati…" at bounding box center [489, 258] width 728 height 364
click at [473, 299] on div "Status Status 状态 Original Pickup Time Original Pickup Time 原始取件时间 Pickup Locati…" at bounding box center [489, 258] width 728 height 364
click at [698, 296] on div "Status Status 状态 Original Pickup Time Original Pickup Time 原始取件时间 Pickup Locati…" at bounding box center [489, 258] width 728 height 364
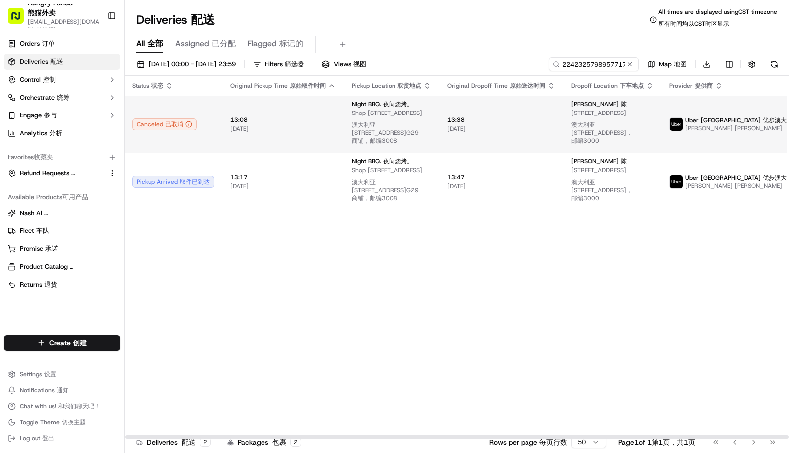
click at [556, 114] on td "13:38 13:38 [DATE] [DATE]" at bounding box center [501, 124] width 124 height 57
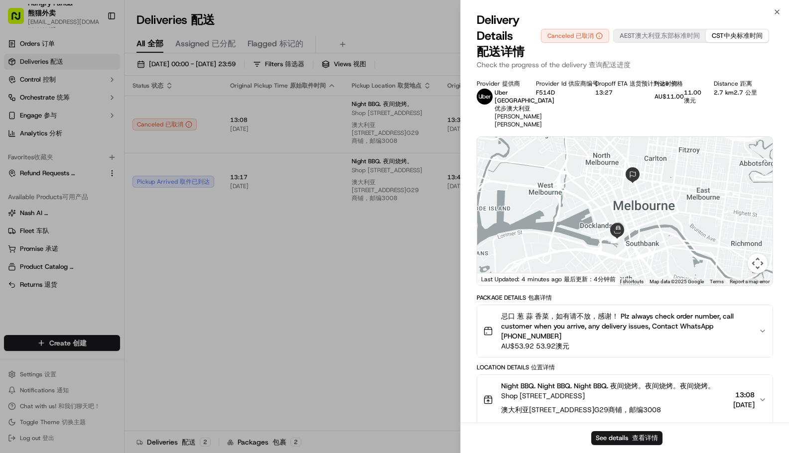
click at [661, 108] on div "Provider Provider 提供商 Uber [GEOGRAPHIC_DATA] Uber [GEOGRAPHIC_DATA] 优步澳大利亚 [PER…" at bounding box center [625, 104] width 296 height 49
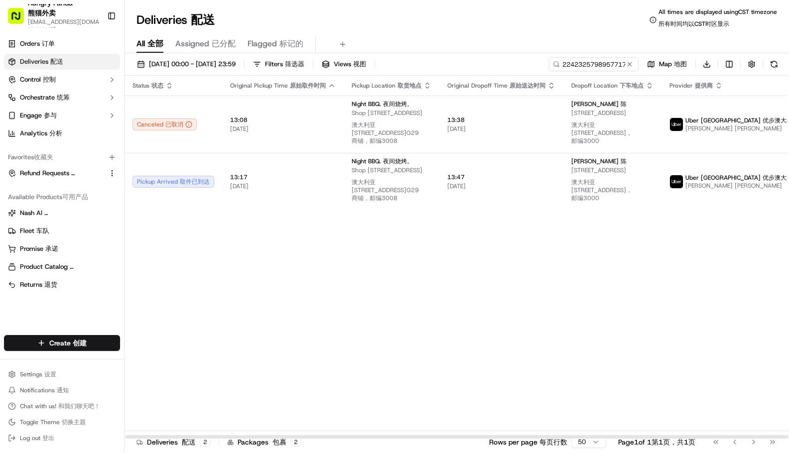
click at [714, 316] on div "Status Status 状态 Original Pickup Time Original Pickup Time 原始取件时间 Pickup Locati…" at bounding box center [489, 258] width 728 height 364
click at [657, 272] on div "Status Status 状态 Original Pickup Time Original Pickup Time 原始取件时间 Pickup Locati…" at bounding box center [489, 258] width 728 height 364
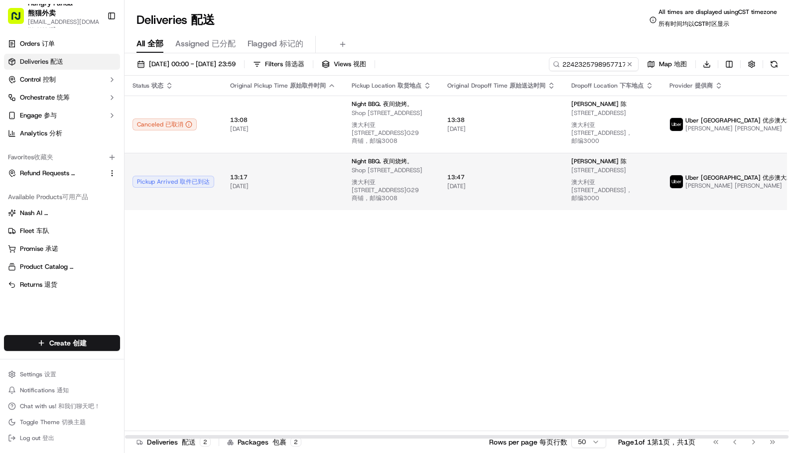
click at [735, 190] on span "[PERSON_NAME]" at bounding box center [758, 186] width 47 height 8
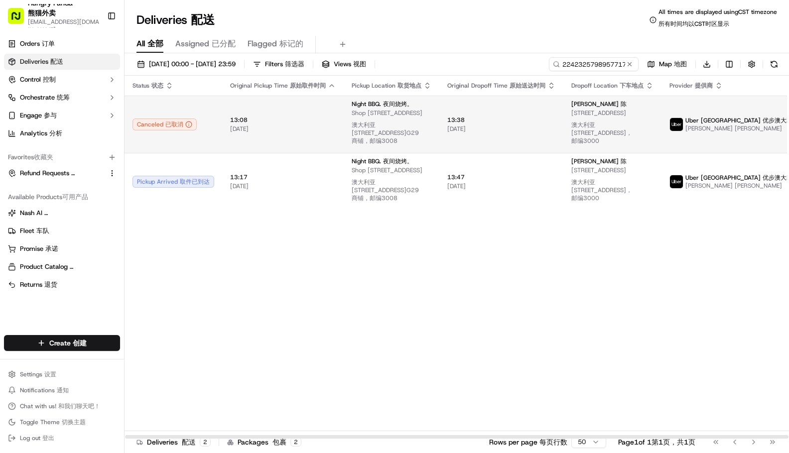
click at [695, 125] on span "Uber [GEOGRAPHIC_DATA] Uber Australia 优步澳大利亚" at bounding box center [741, 121] width 113 height 8
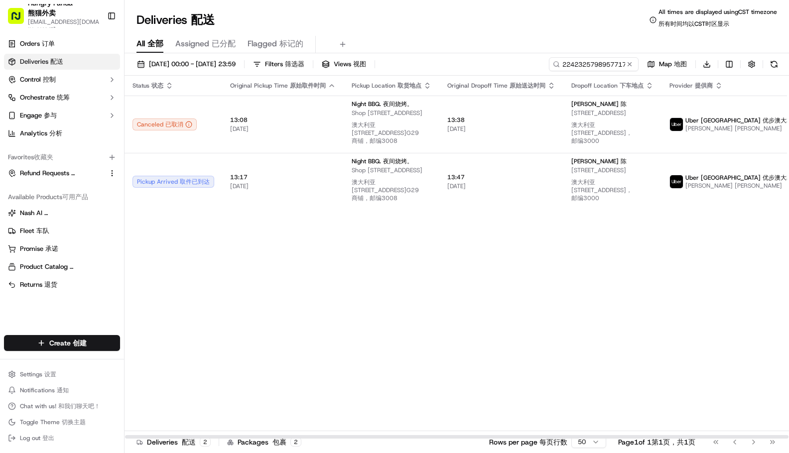
click at [670, 304] on div "Status Status 状态 Original Pickup Time Original Pickup Time 原始取件时间 Pickup Locati…" at bounding box center [489, 258] width 728 height 364
click at [667, 297] on div "Status Status 状态 Original Pickup Time Original Pickup Time 原始取件时间 Pickup Locati…" at bounding box center [489, 258] width 728 height 364
drag, startPoint x: 670, startPoint y: 319, endPoint x: 612, endPoint y: 274, distance: 73.6
click at [670, 318] on div "Status Status 状态 Original Pickup Time Original Pickup Time 原始取件时间 Pickup Locati…" at bounding box center [489, 258] width 728 height 364
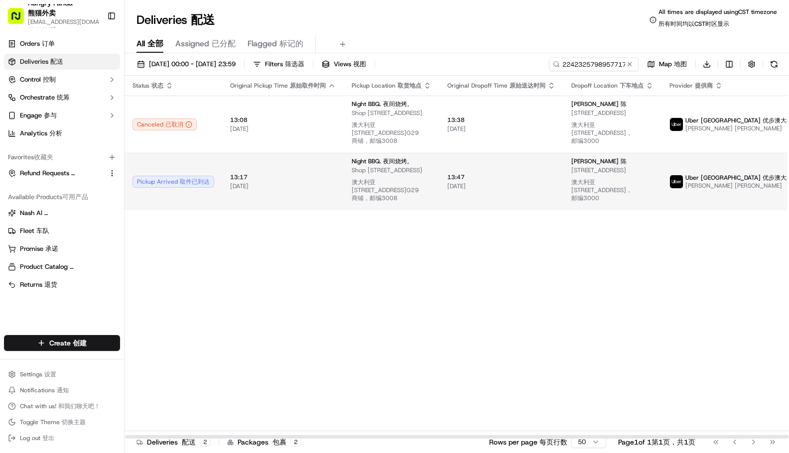
click at [481, 181] on td "13:47 13:47 [DATE] [DATE]" at bounding box center [501, 181] width 124 height 57
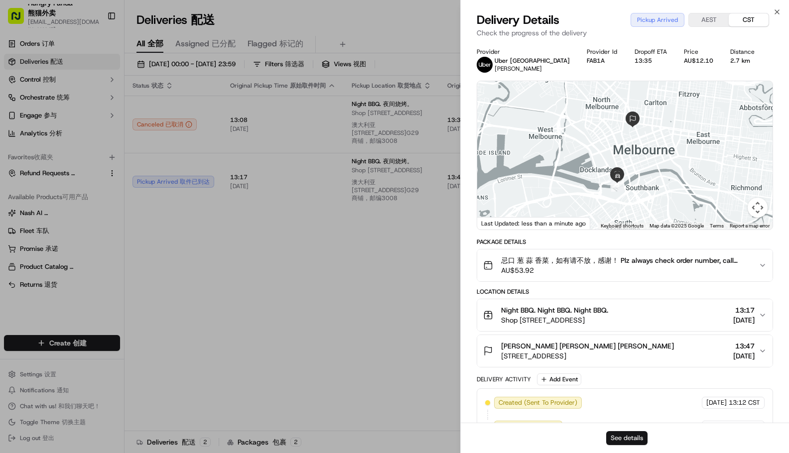
click at [621, 435] on button "See details" at bounding box center [626, 438] width 41 height 14
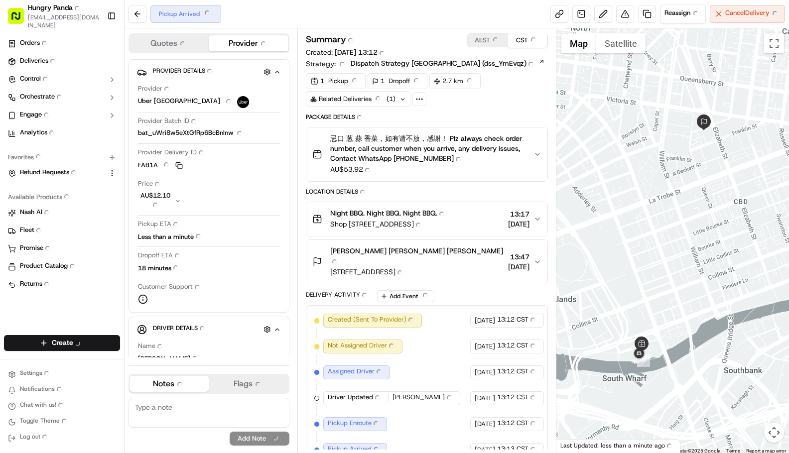
click at [664, 265] on div at bounding box center [672, 241] width 233 height 426
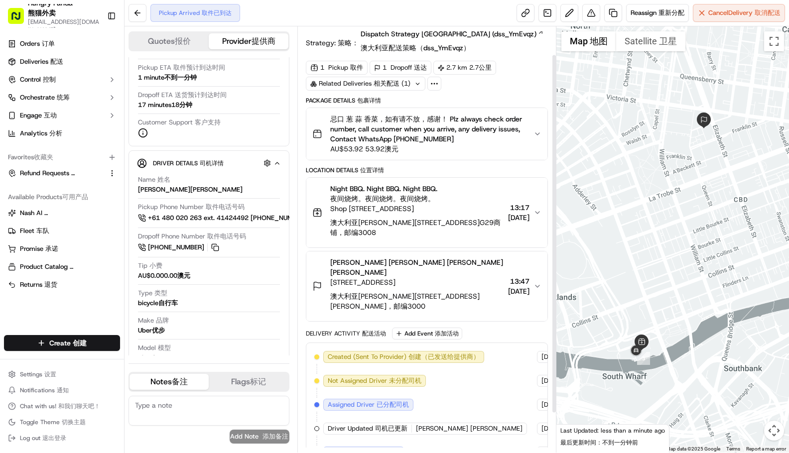
scroll to position [50, 0]
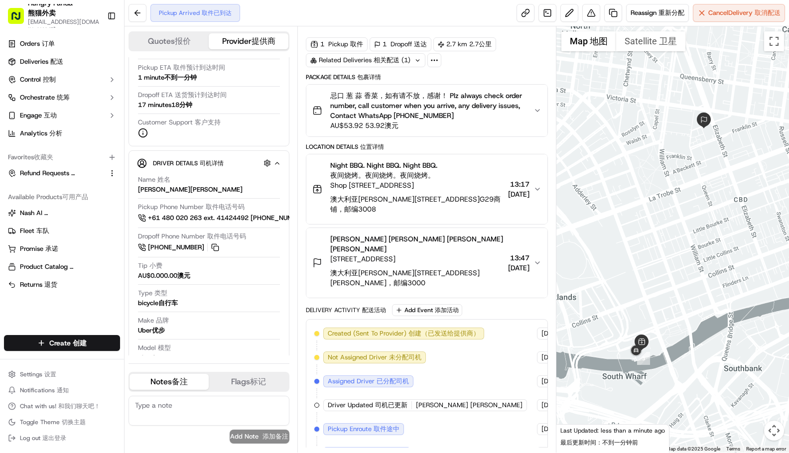
click at [537, 264] on icon "button" at bounding box center [537, 263] width 4 height 2
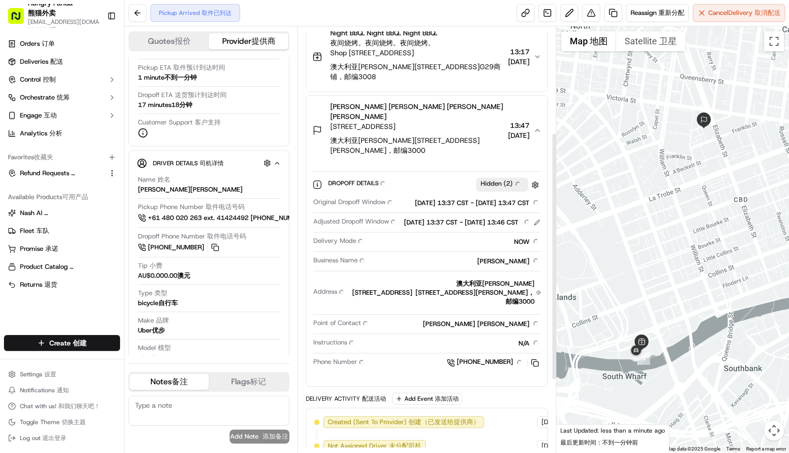
scroll to position [199, 0]
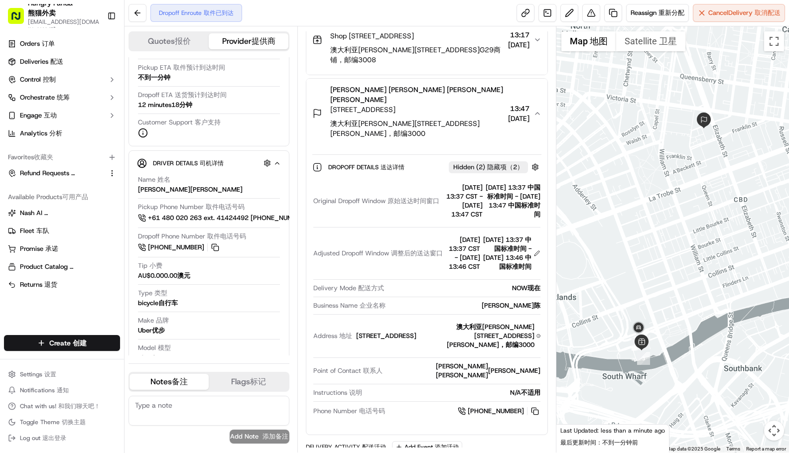
click at [634, 200] on div at bounding box center [672, 239] width 233 height 426
